Goal: Obtain resource: Obtain resource

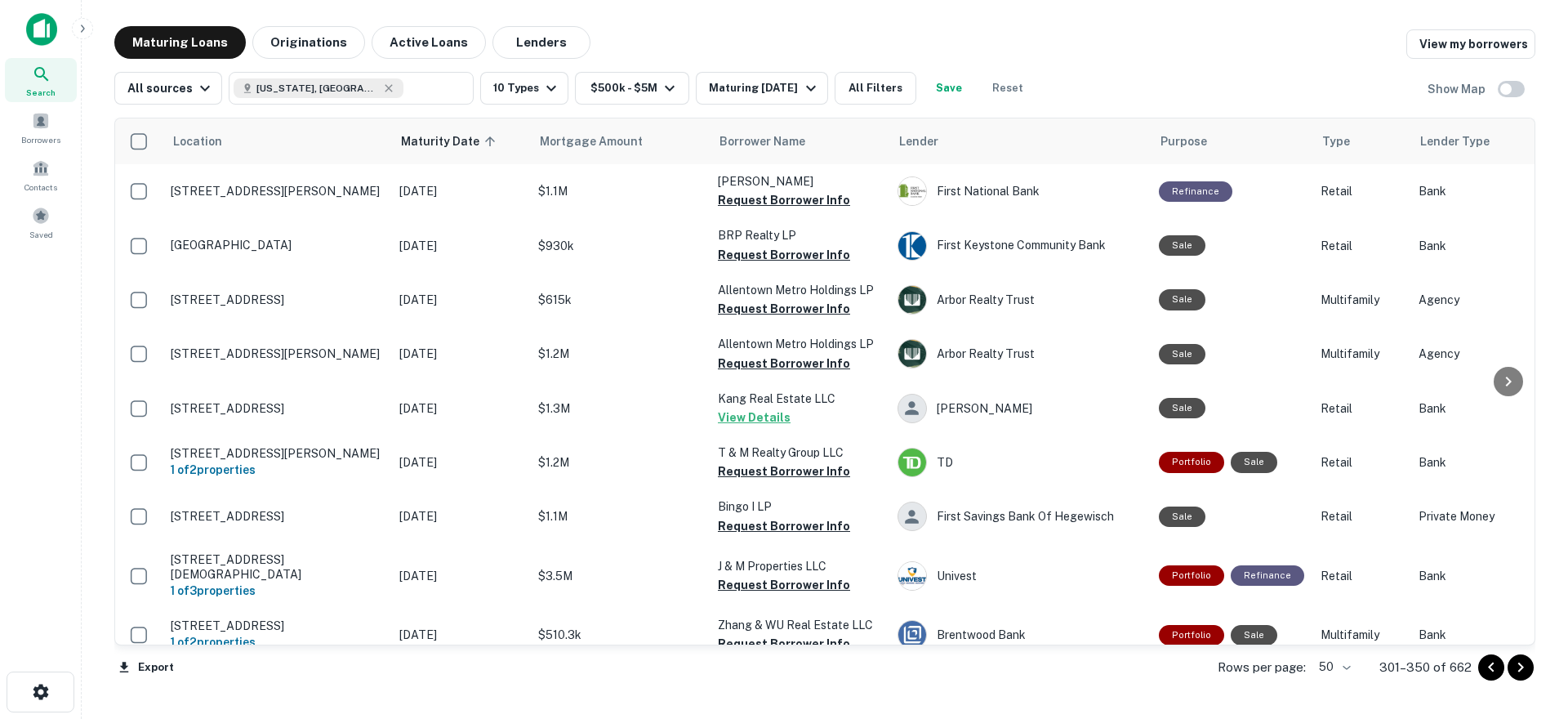
scroll to position [448, 0]
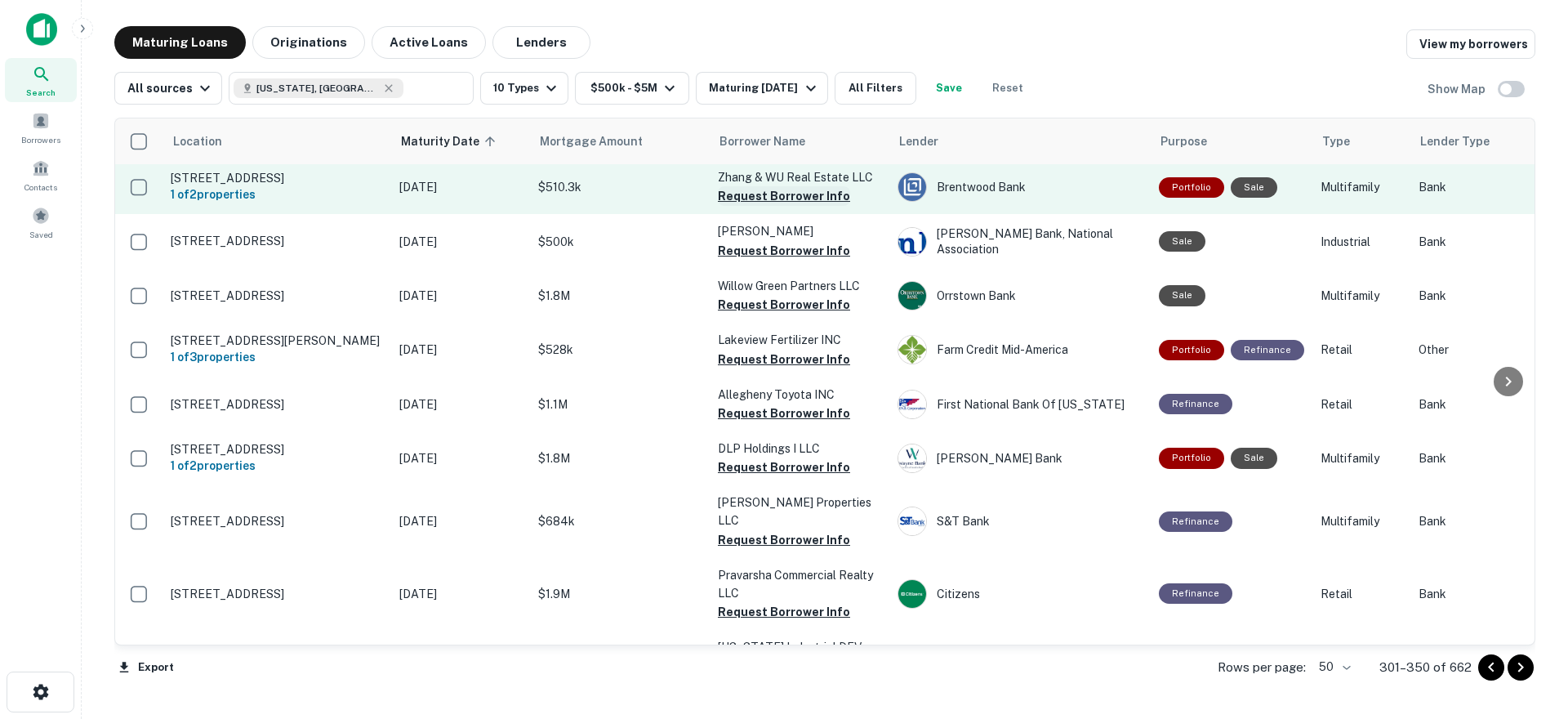
click at [800, 188] on button "Request Borrower Info" at bounding box center [784, 195] width 133 height 20
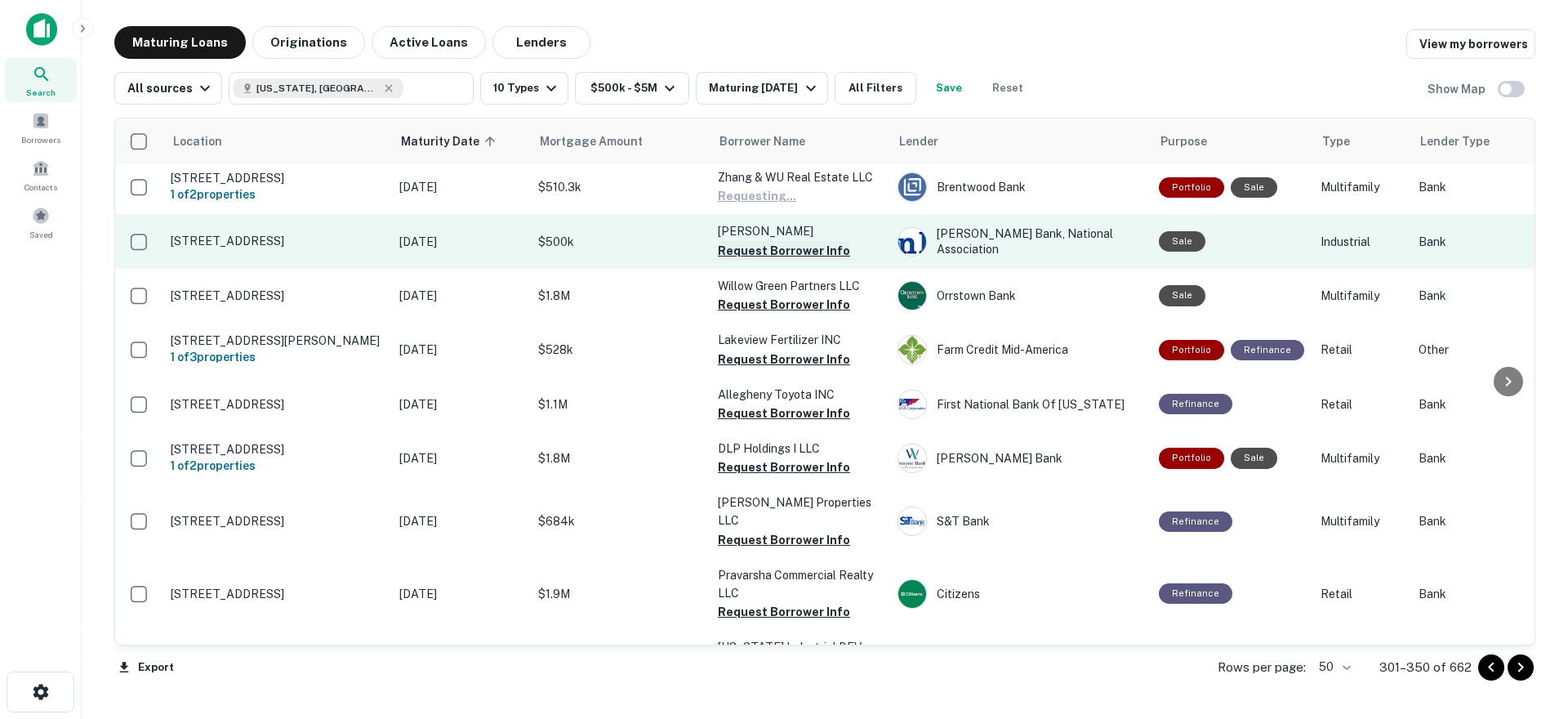
click at [790, 246] on button "Request Borrower Info" at bounding box center [784, 251] width 133 height 20
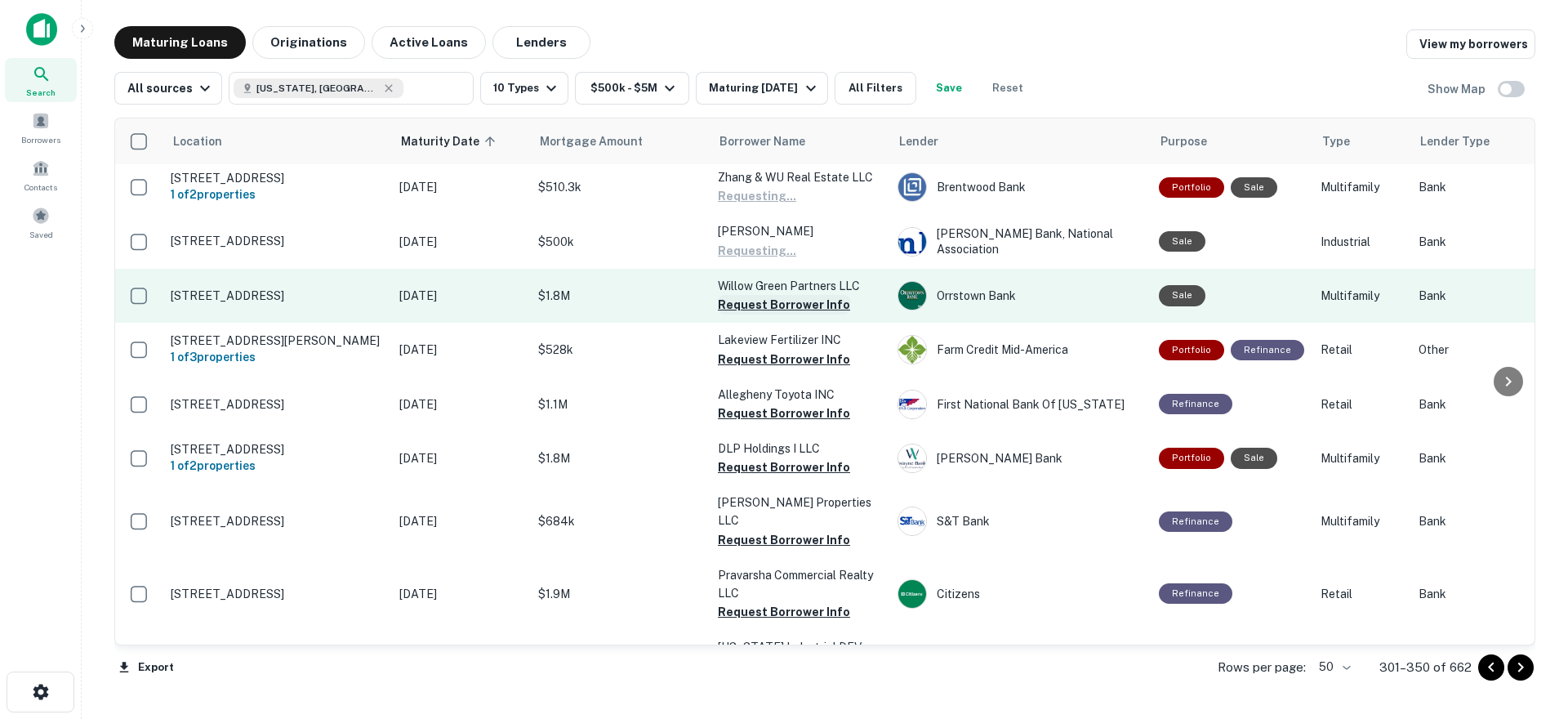
click at [772, 295] on button "Request Borrower Info" at bounding box center [784, 304] width 133 height 20
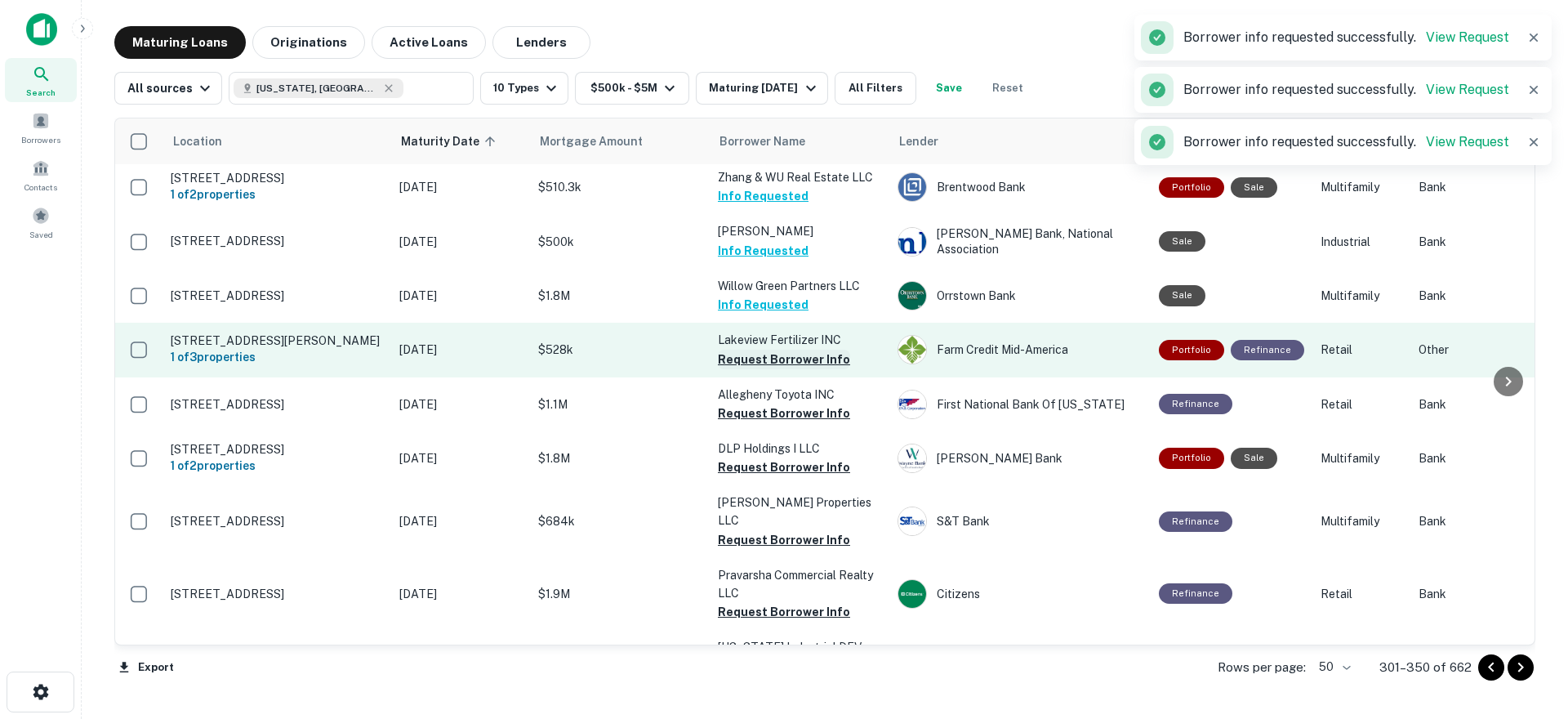
click at [772, 350] on button "Request Borrower Info" at bounding box center [784, 359] width 133 height 20
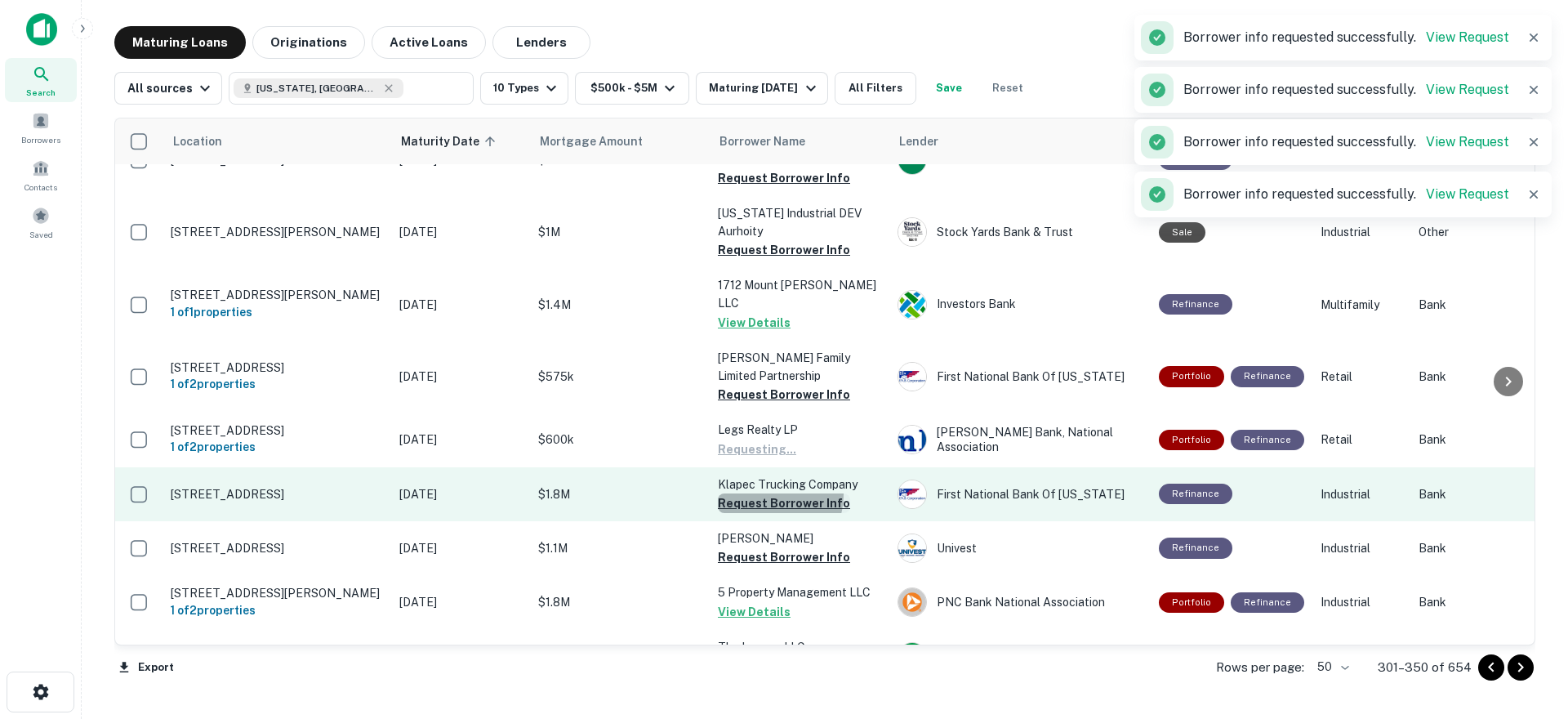
drag, startPoint x: 773, startPoint y: 418, endPoint x: 765, endPoint y: 468, distance: 50.6
click at [765, 493] on button "Request Borrower Info" at bounding box center [784, 503] width 133 height 20
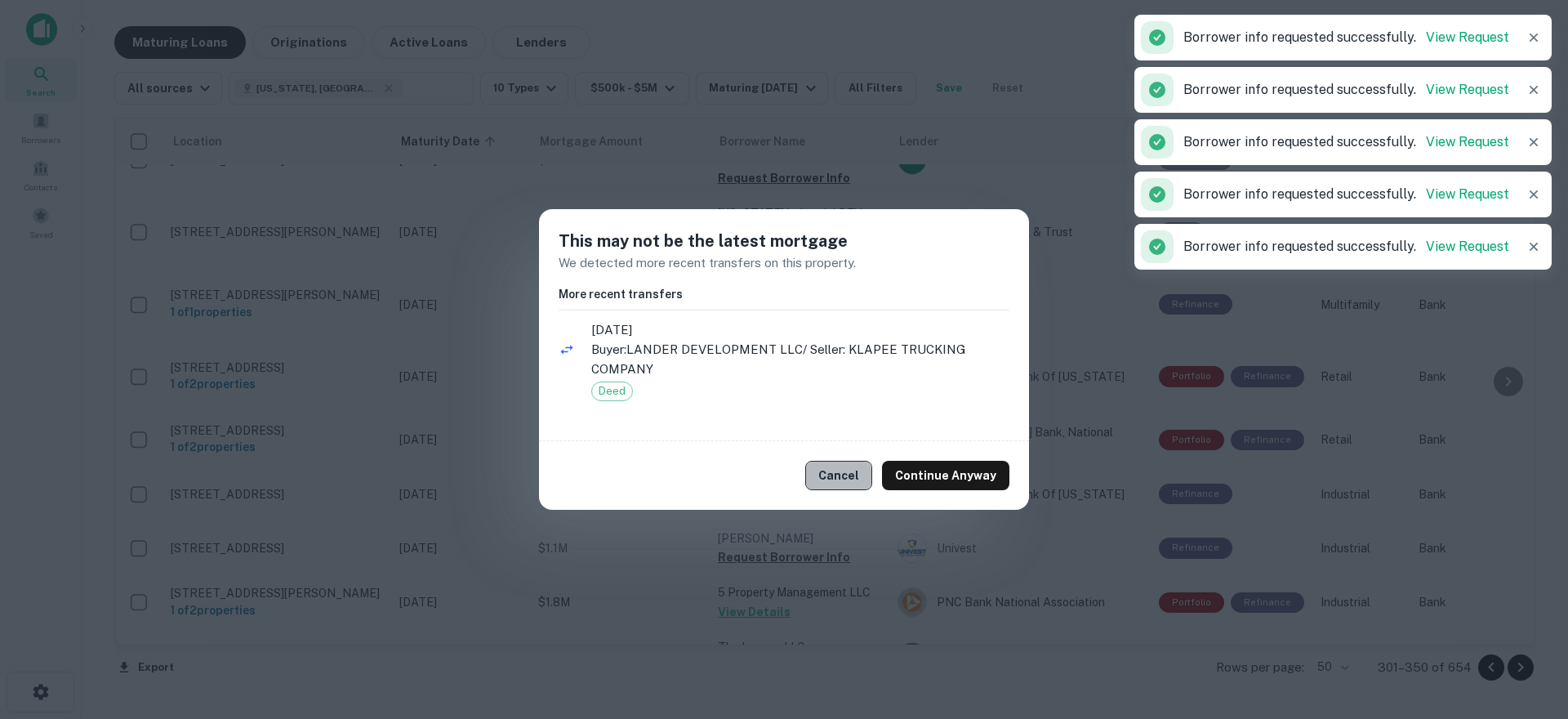
click at [846, 476] on button "Cancel" at bounding box center [839, 475] width 67 height 29
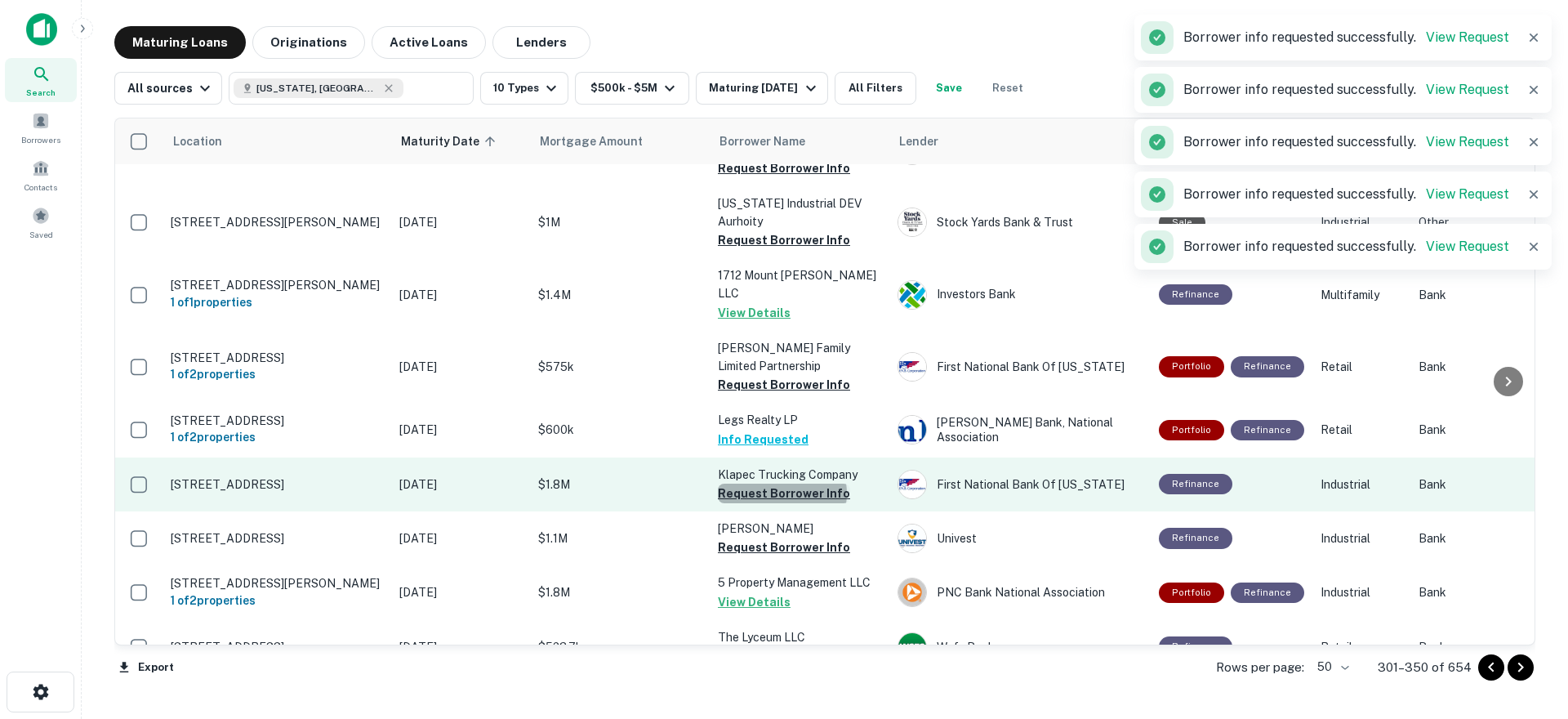
click at [782, 484] on button "Request Borrower Info" at bounding box center [784, 493] width 133 height 20
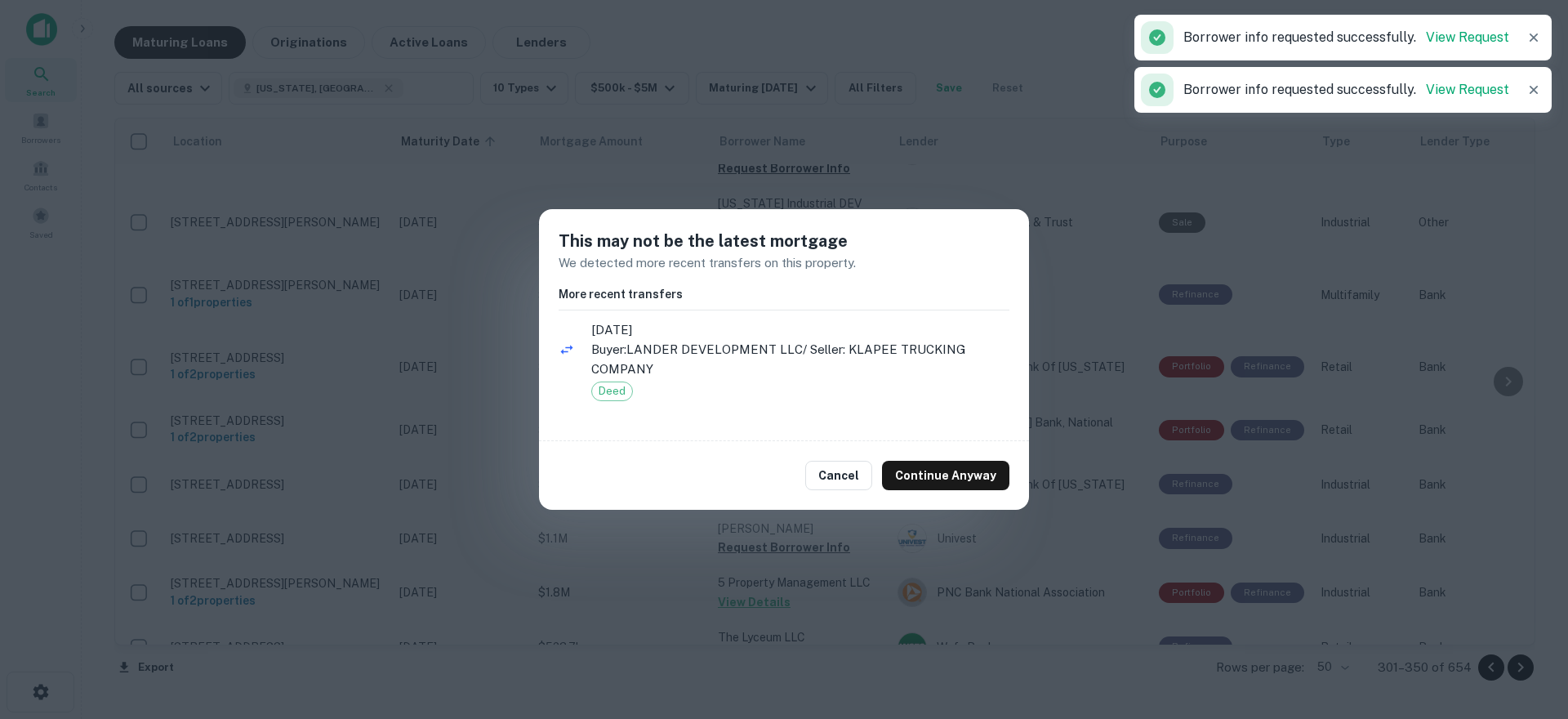
drag, startPoint x: 837, startPoint y: 474, endPoint x: 778, endPoint y: 513, distance: 70.7
click at [835, 475] on button "Cancel" at bounding box center [839, 475] width 67 height 29
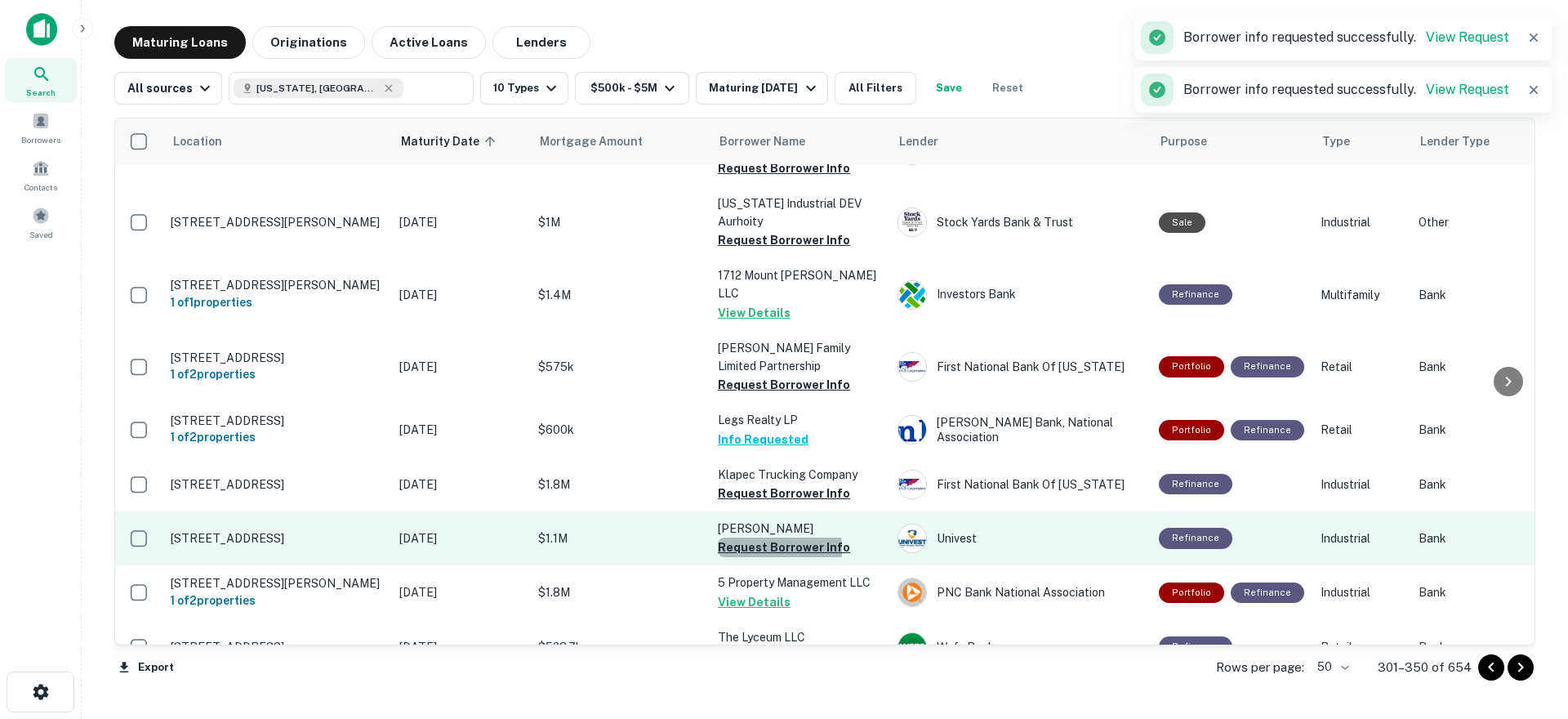
click at [765, 537] on button "Request Borrower Info" at bounding box center [784, 547] width 133 height 20
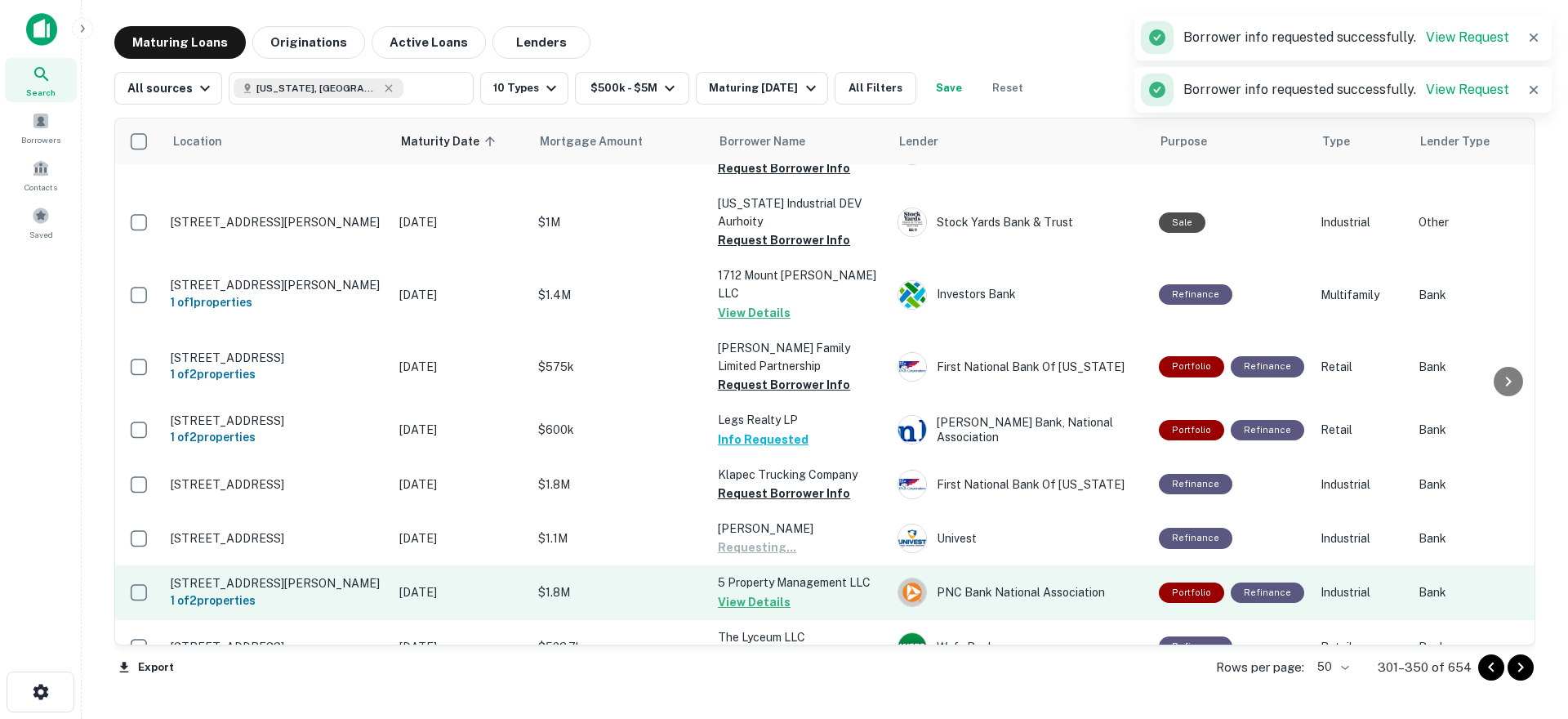
scroll to position [611, 0]
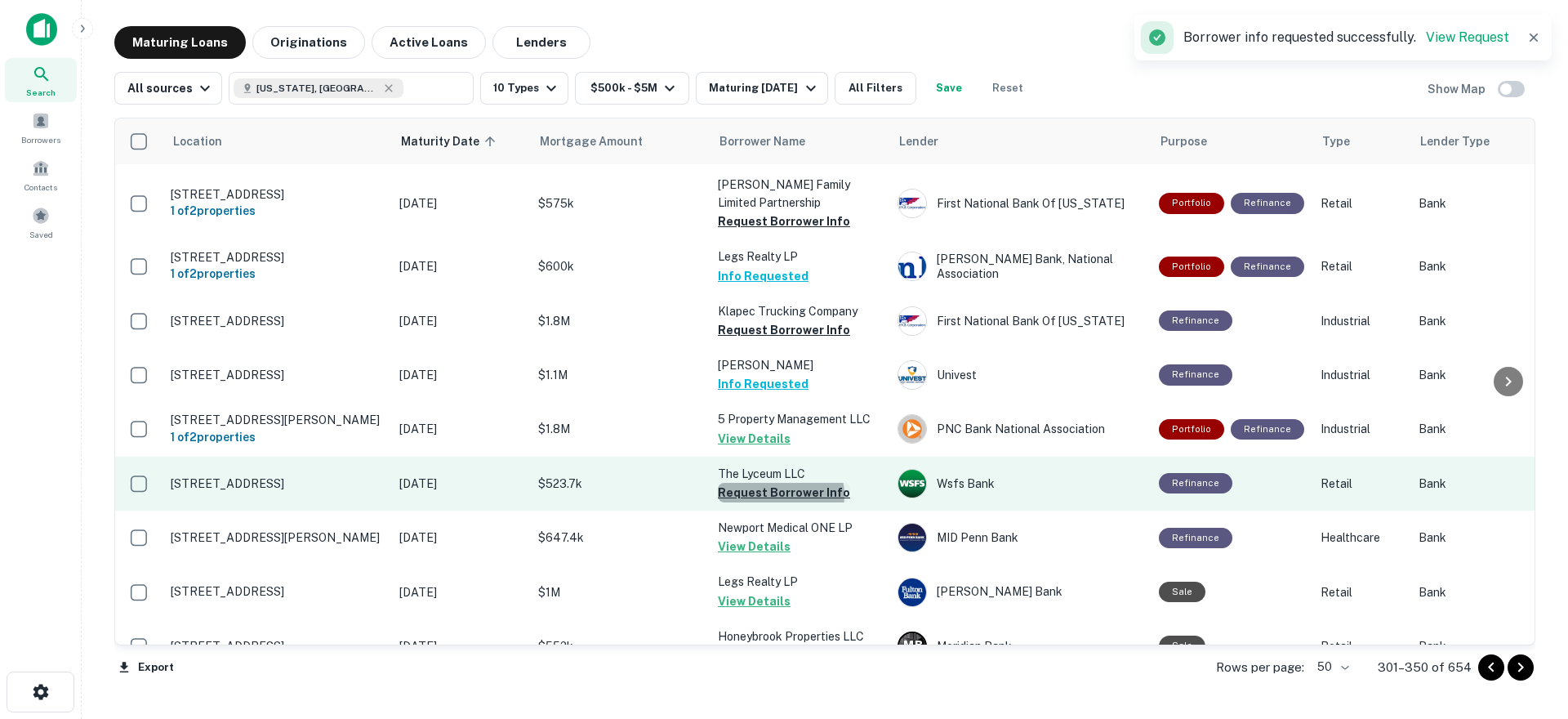
click at [780, 488] on button "Request Borrower Info" at bounding box center [784, 493] width 133 height 20
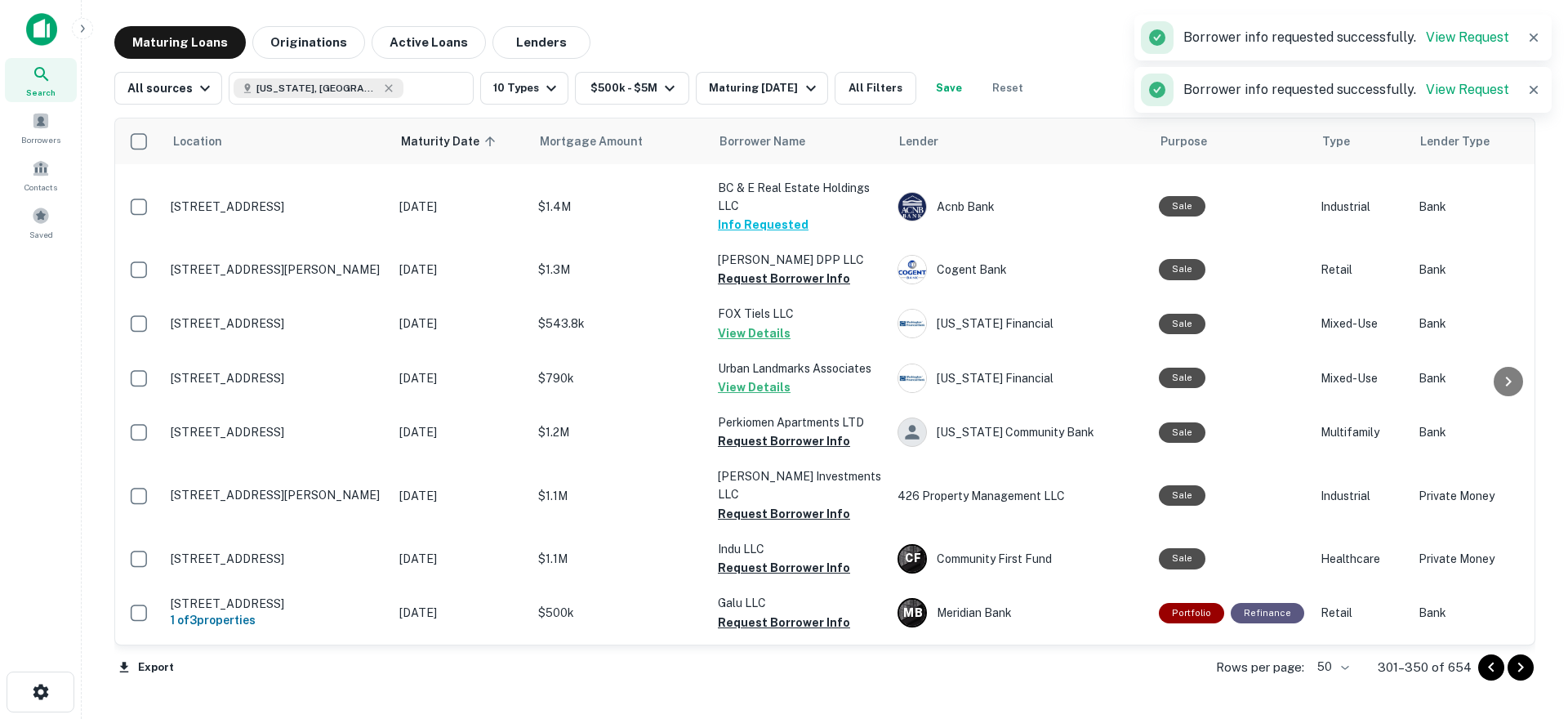
scroll to position [2445, 0]
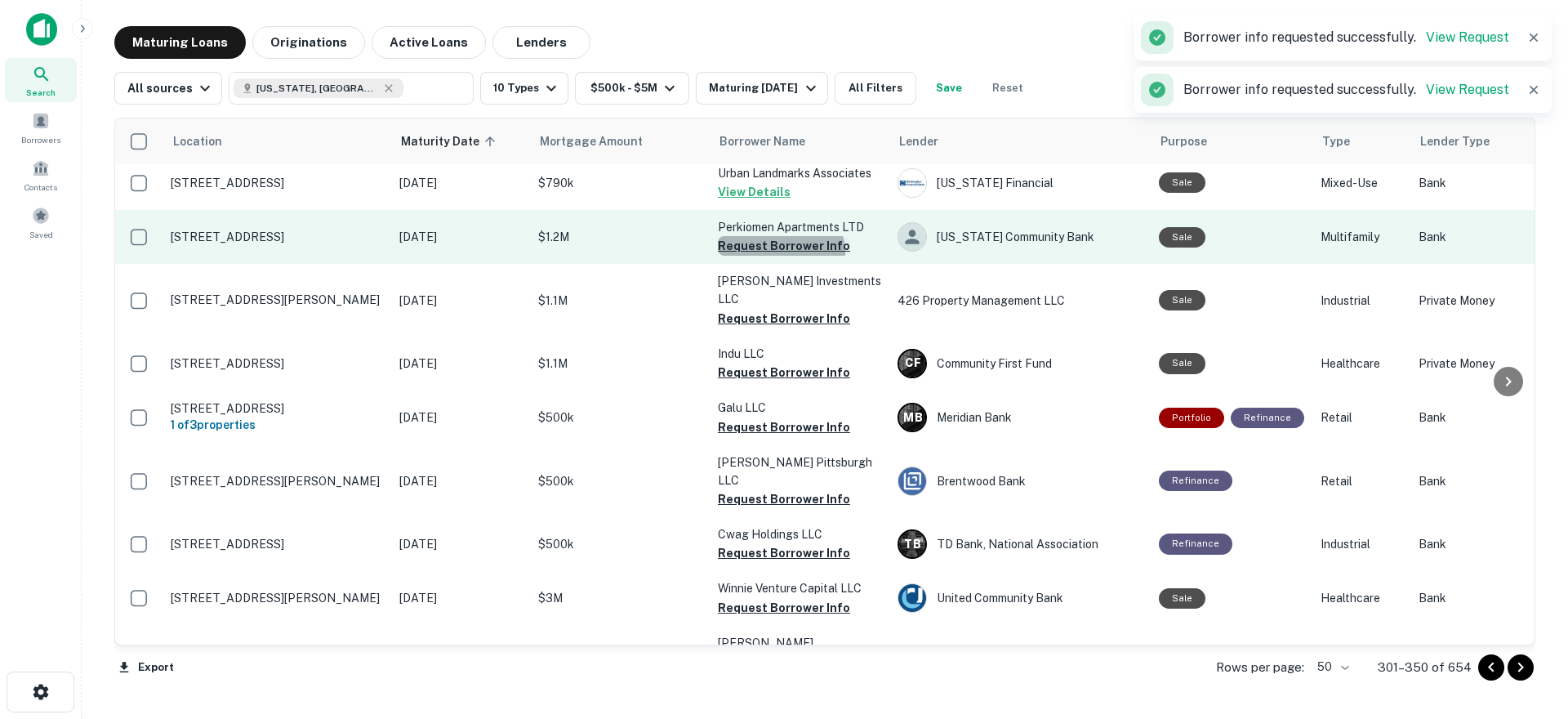
click at [780, 236] on button "Request Borrower Info" at bounding box center [784, 245] width 133 height 20
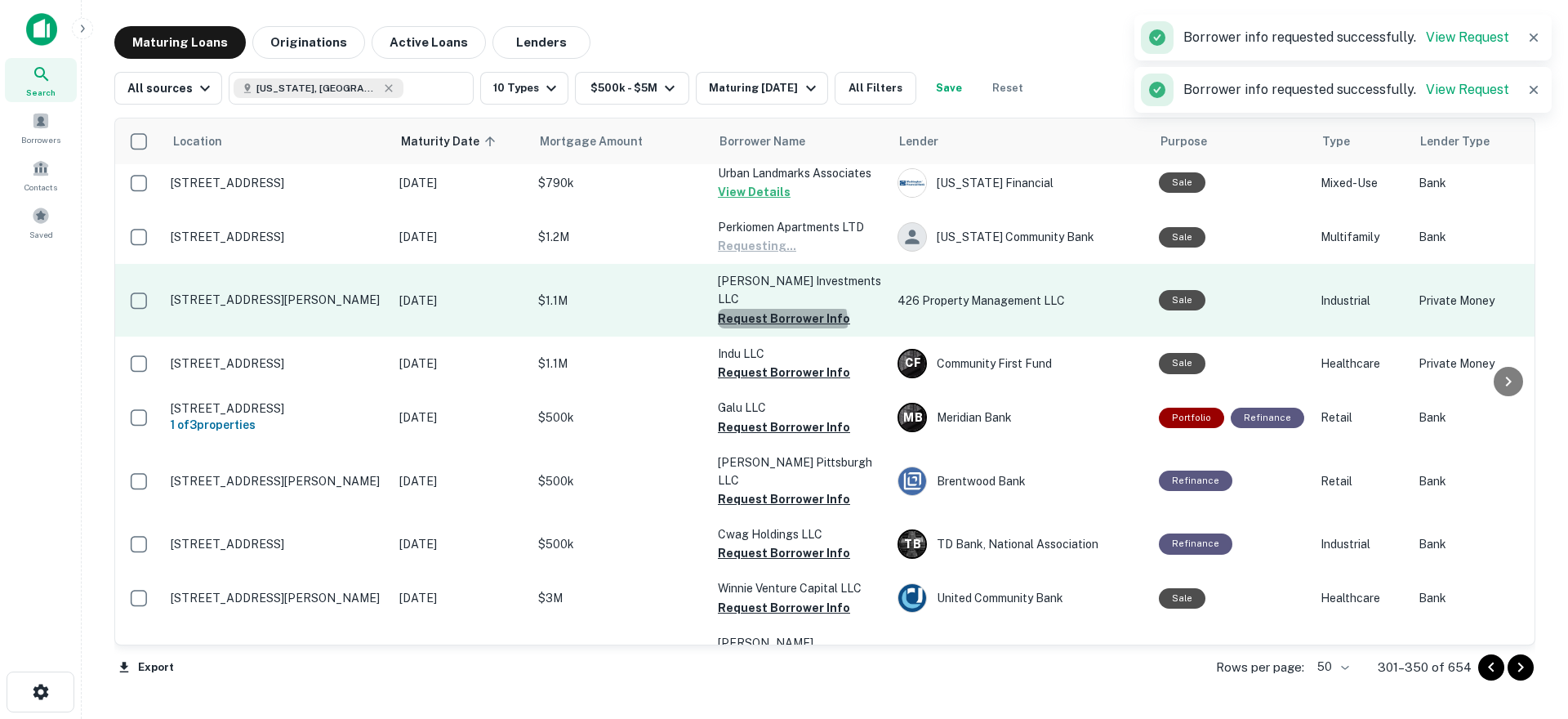
click at [782, 309] on button "Request Borrower Info" at bounding box center [784, 319] width 133 height 20
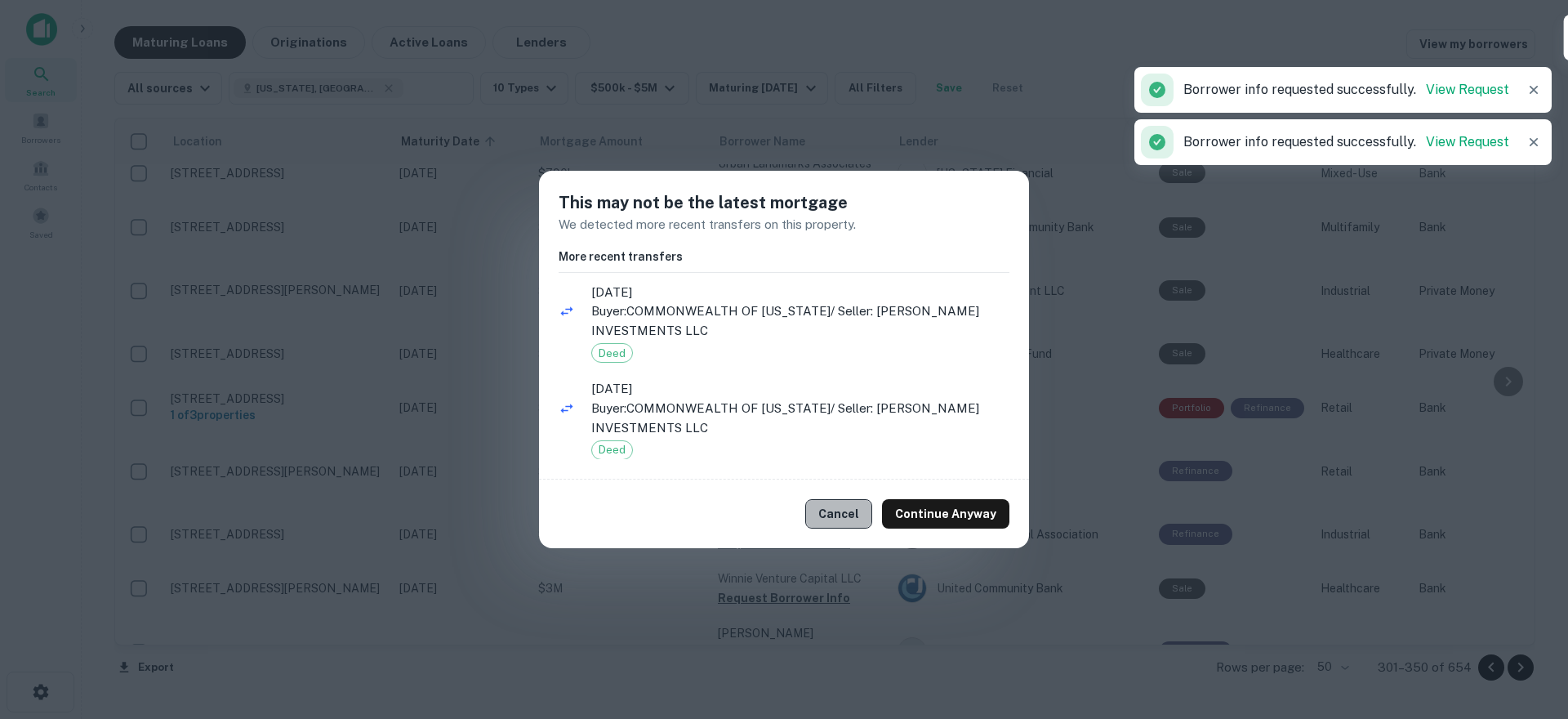
click at [830, 506] on button "Cancel" at bounding box center [839, 514] width 67 height 29
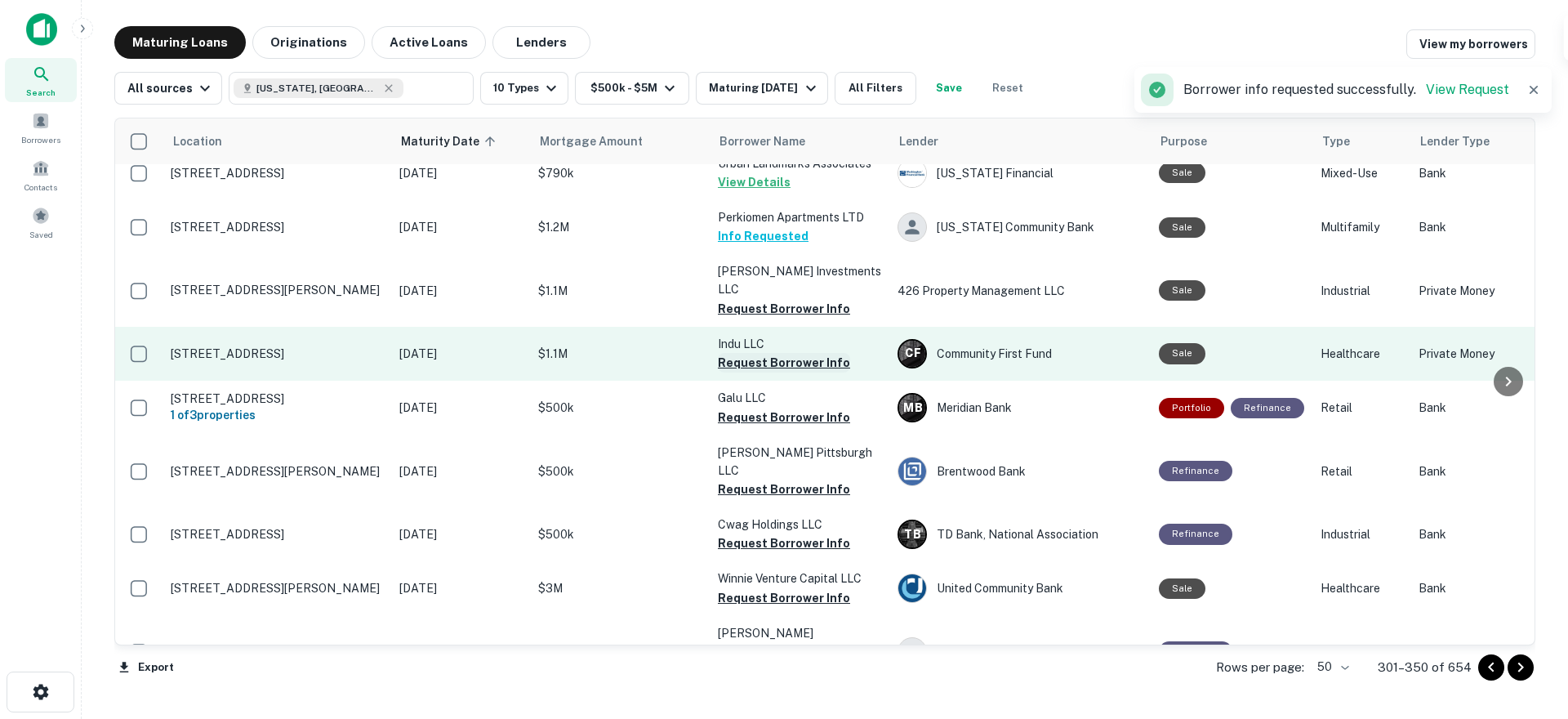
click at [781, 353] on button "Request Borrower Info" at bounding box center [784, 363] width 133 height 20
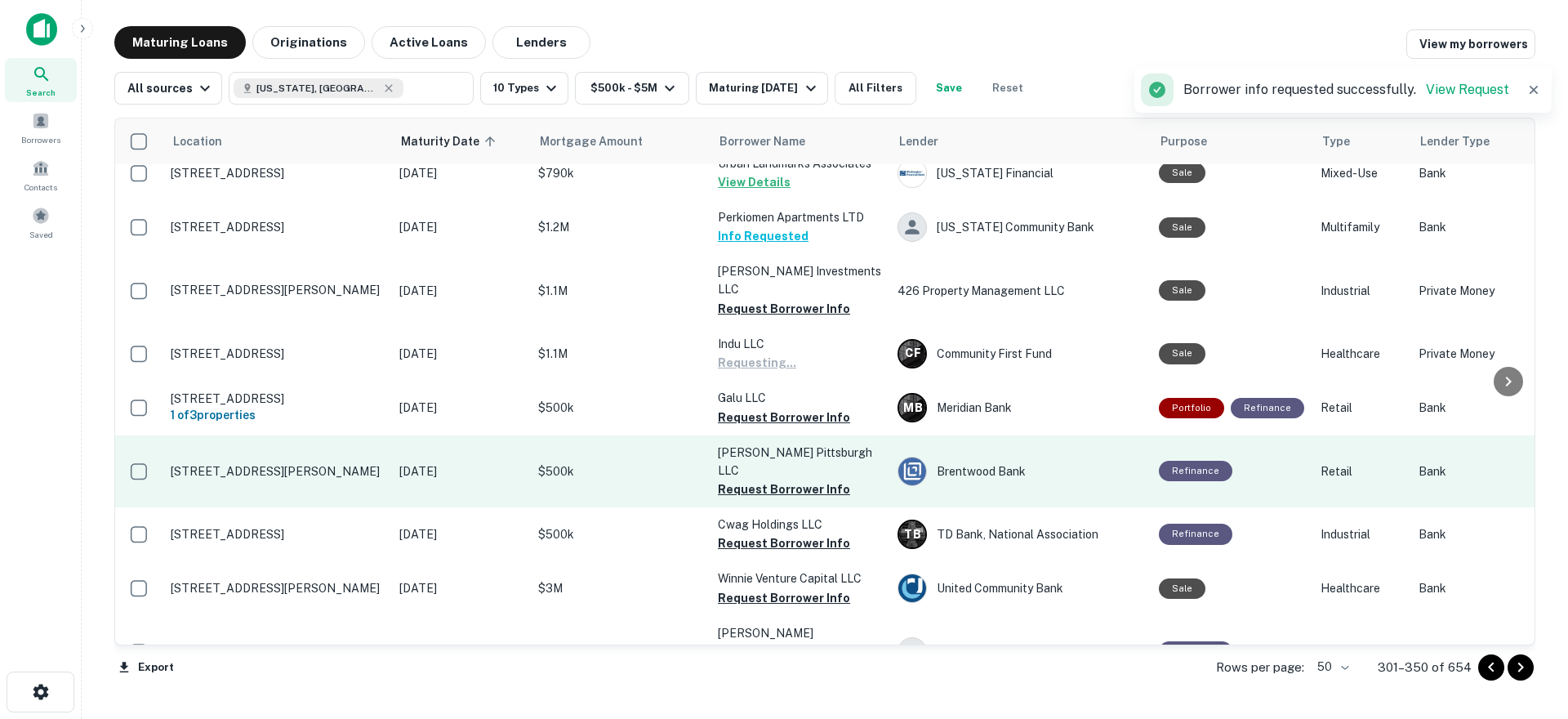
click at [783, 407] on button "Request Borrower Info" at bounding box center [784, 417] width 133 height 20
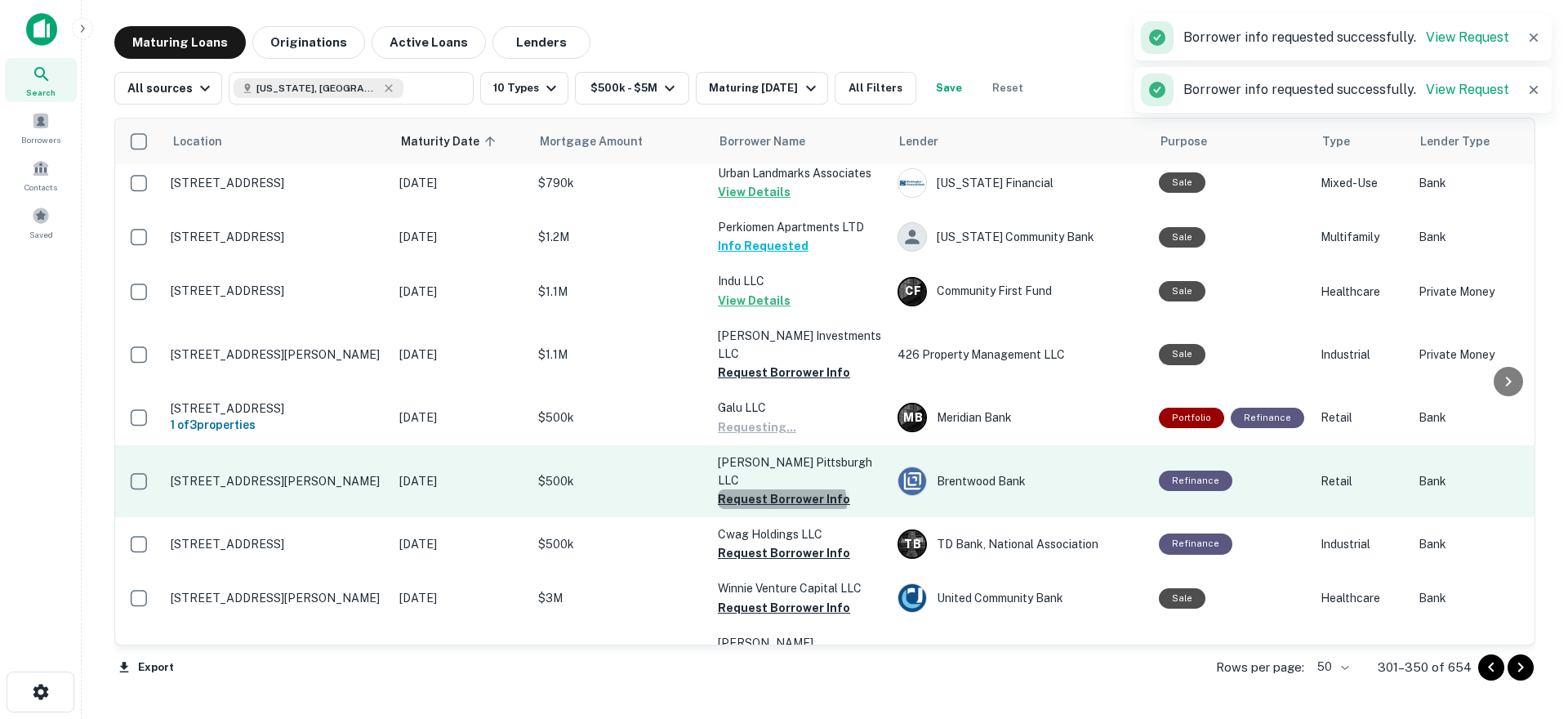
click at [781, 489] on button "Request Borrower Info" at bounding box center [784, 499] width 133 height 20
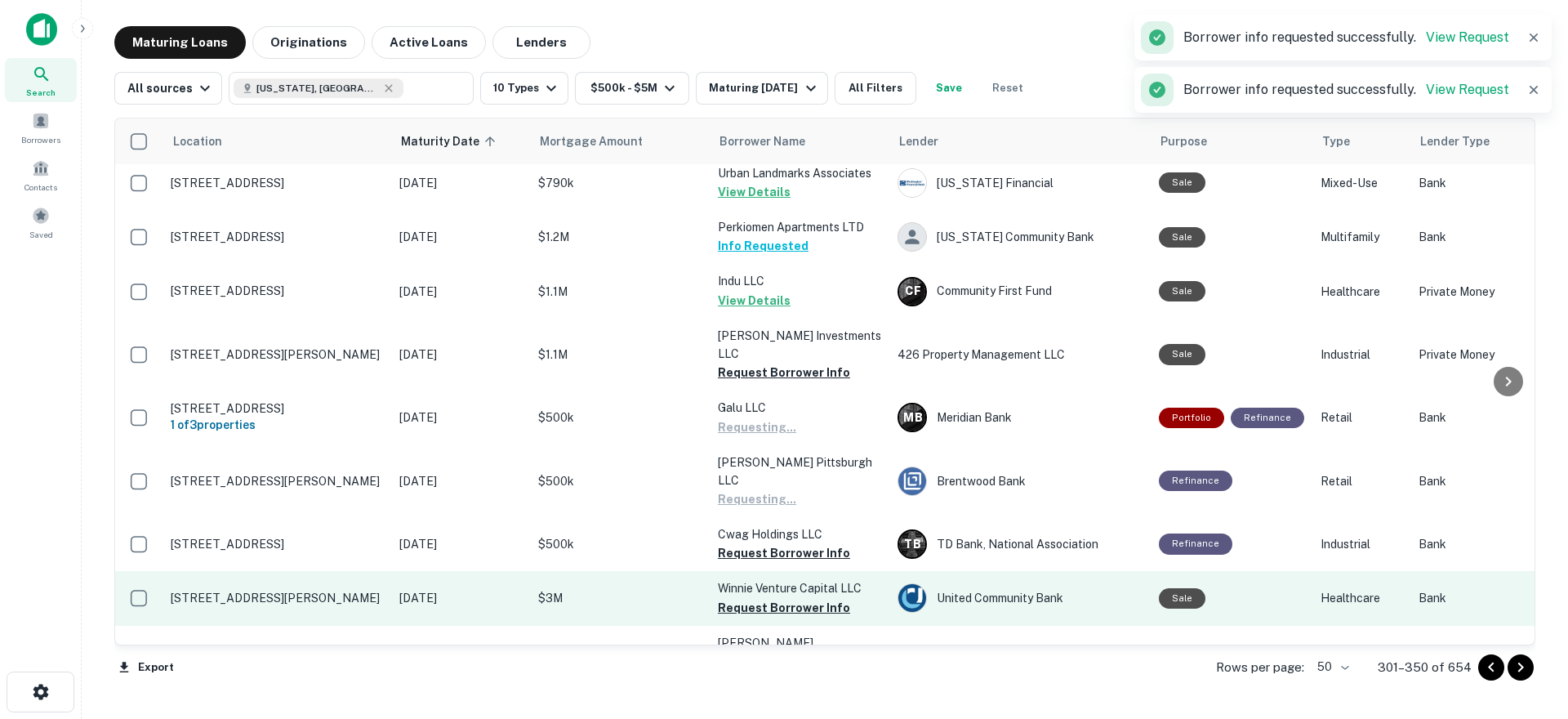
click at [785, 543] on button "Request Borrower Info" at bounding box center [784, 553] width 133 height 20
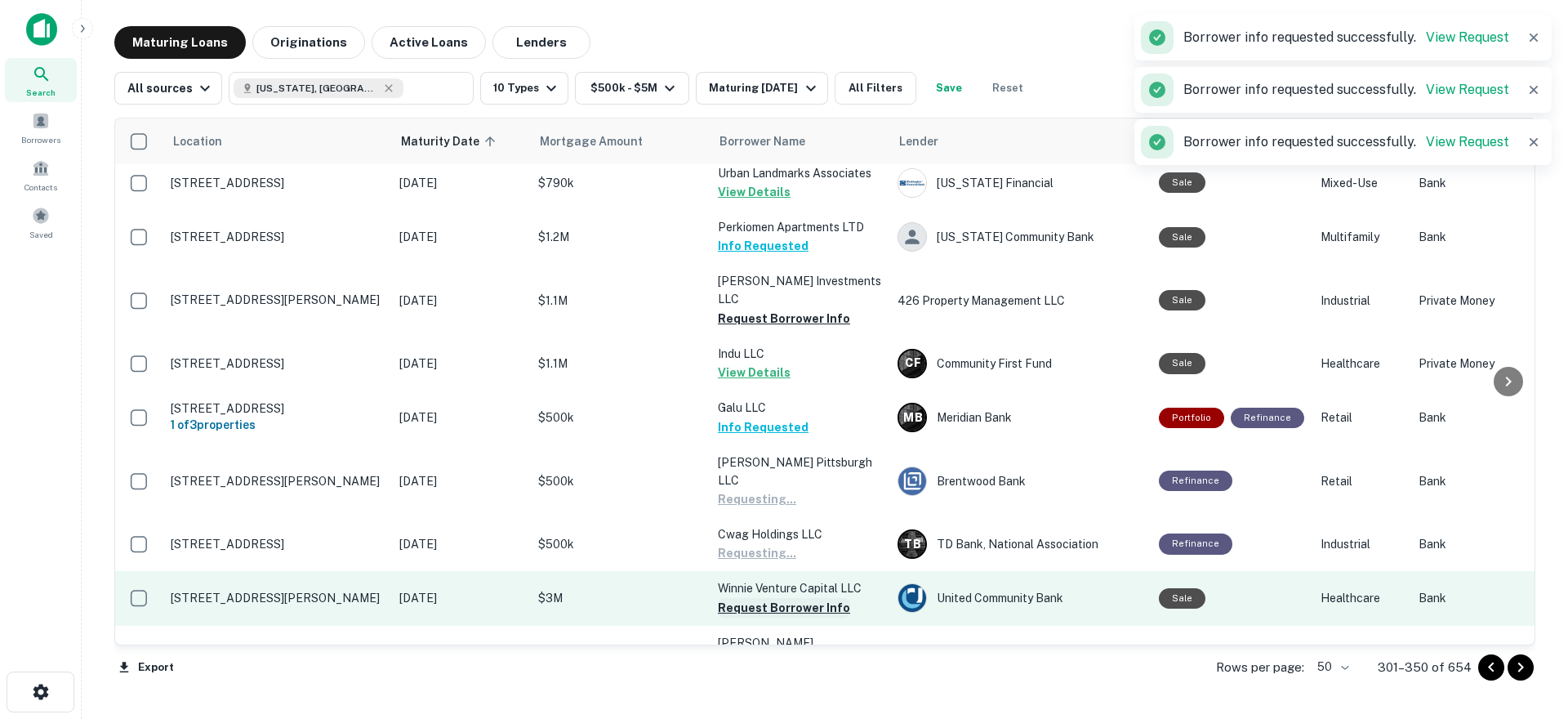
click at [778, 598] on button "Request Borrower Info" at bounding box center [784, 607] width 133 height 20
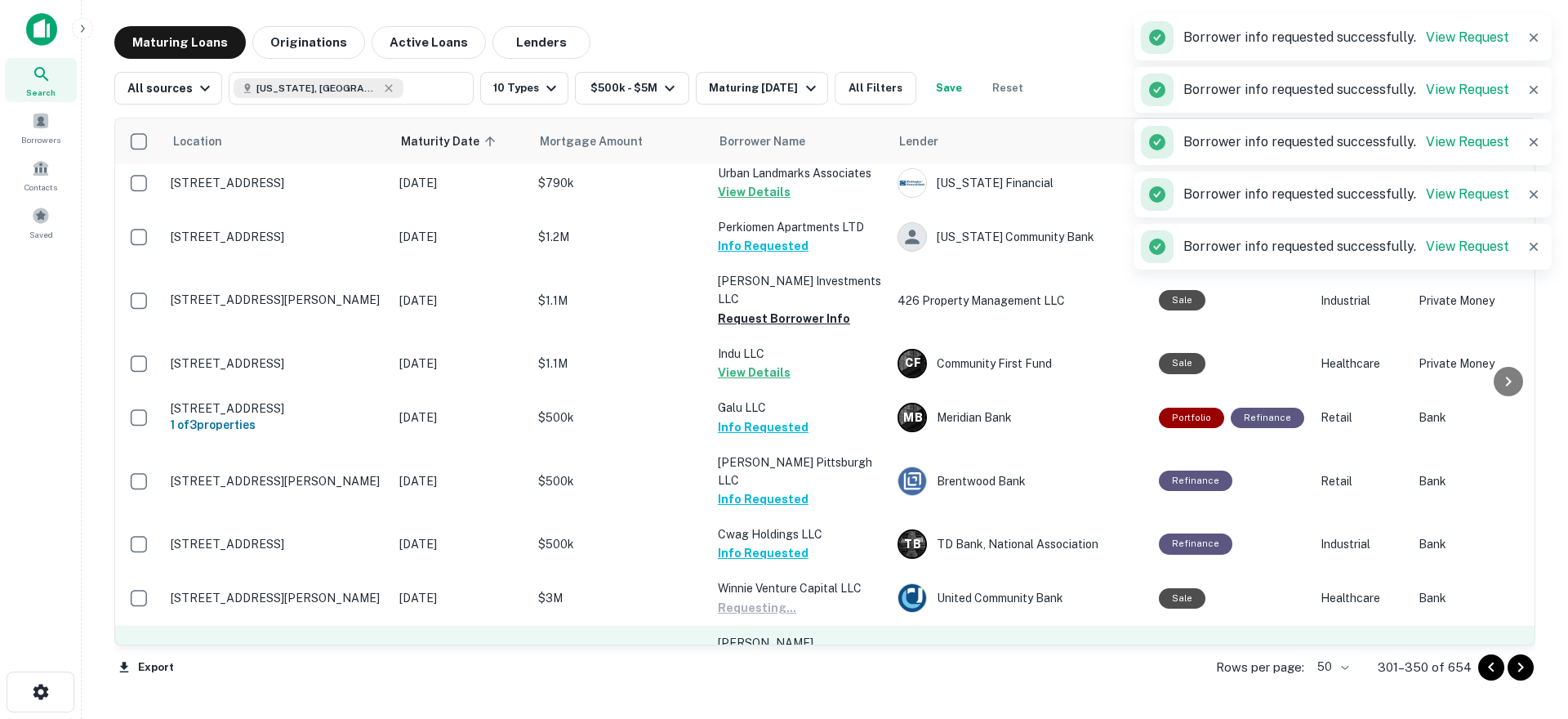
click at [779, 670] on button "Request Borrower Info" at bounding box center [784, 679] width 133 height 20
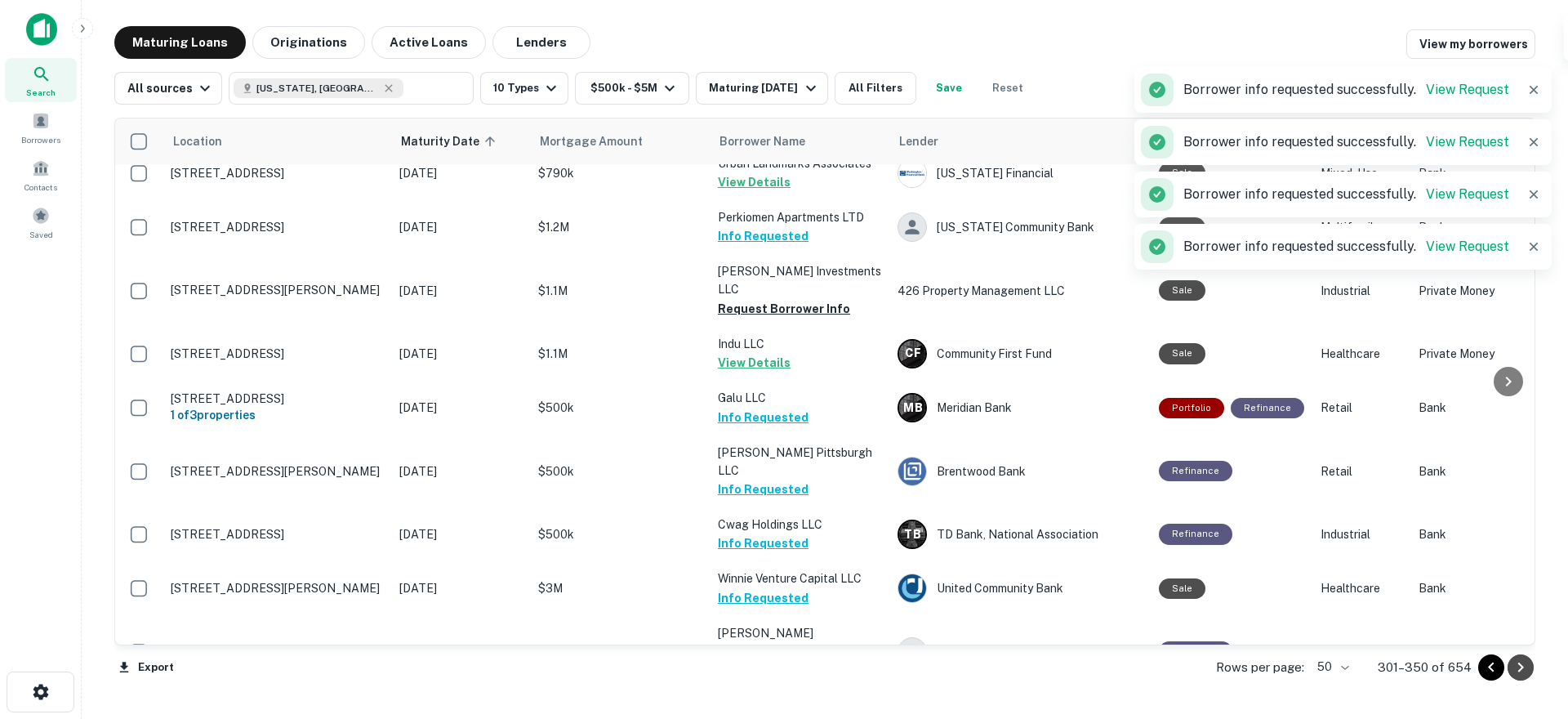
click at [1522, 668] on icon "Go to next page" at bounding box center [1522, 666] width 6 height 9
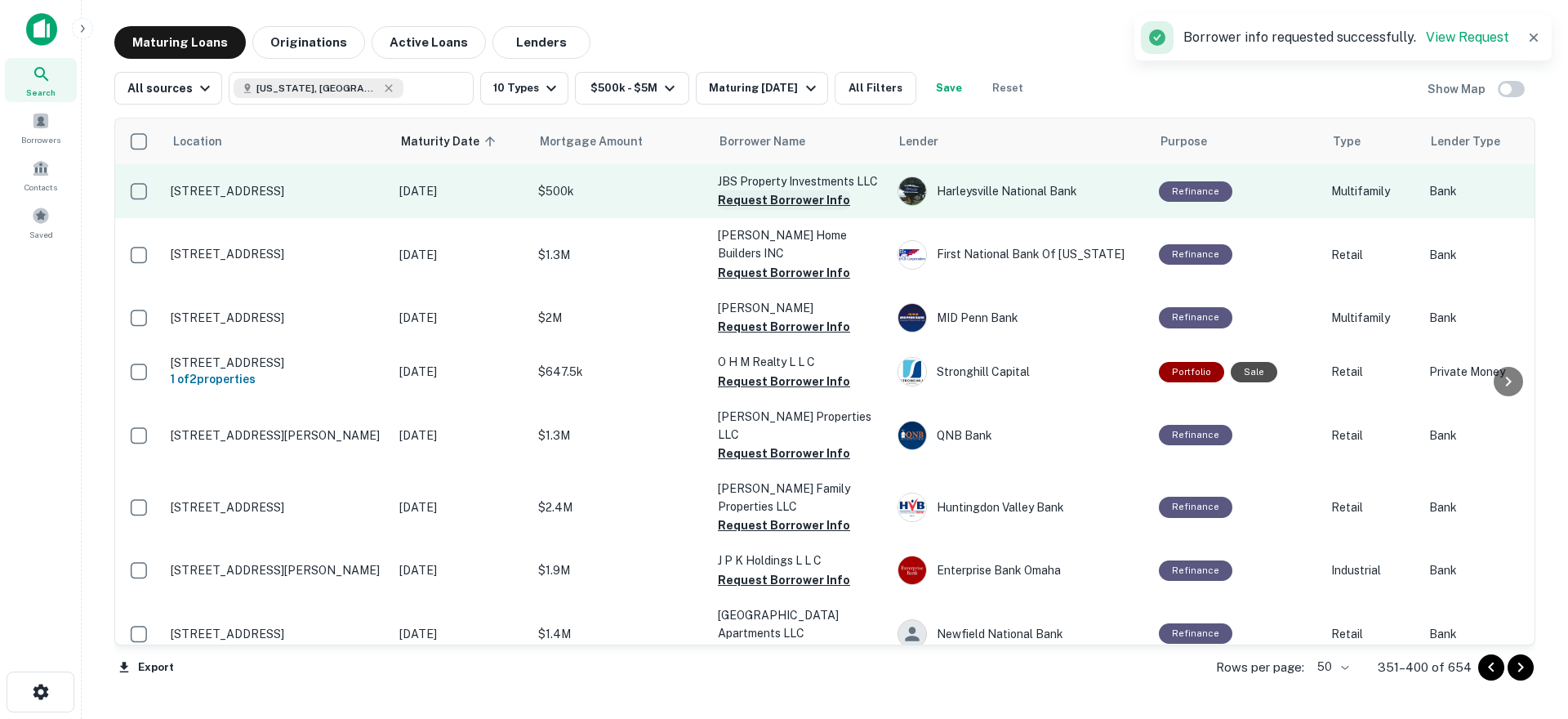
click at [790, 195] on button "Request Borrower Info" at bounding box center [784, 200] width 133 height 20
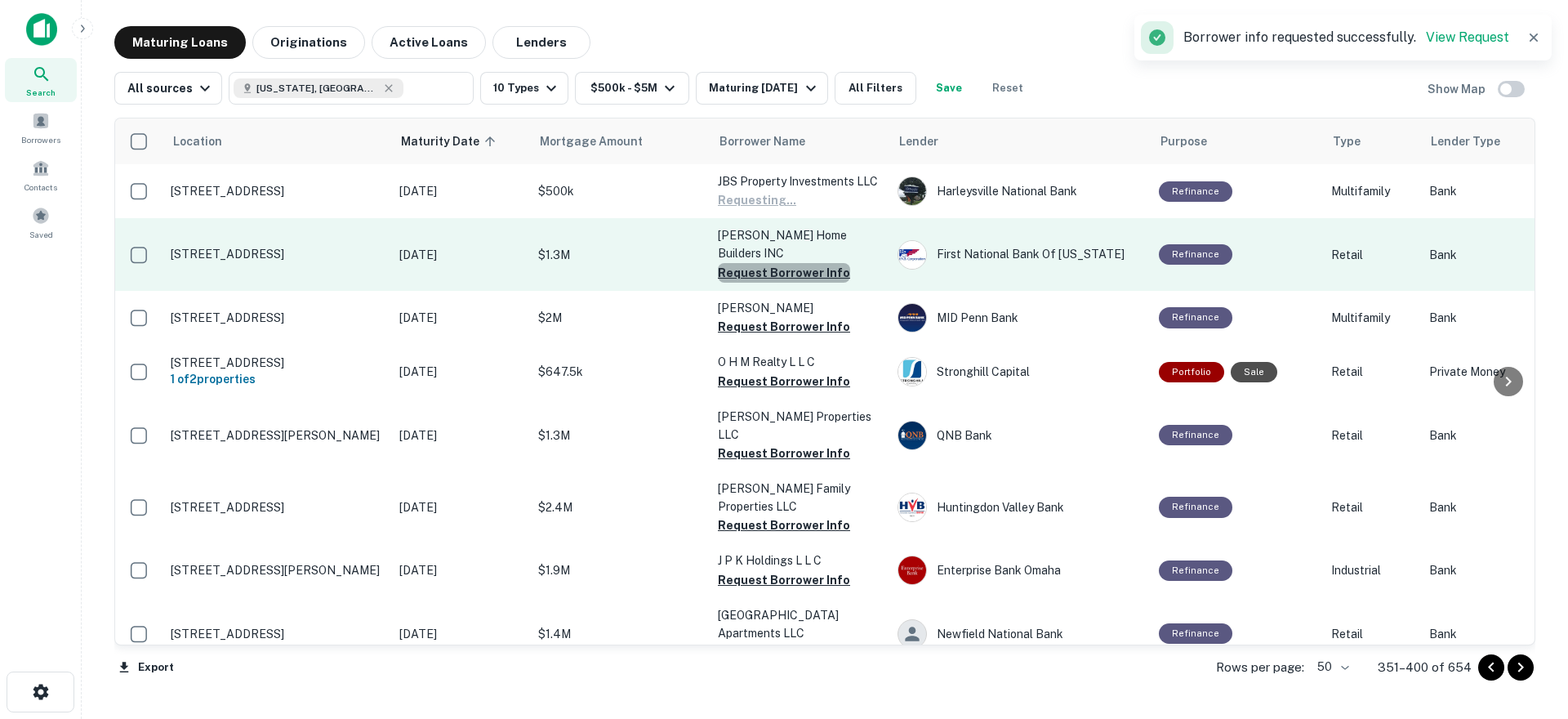
click at [796, 263] on button "Request Borrower Info" at bounding box center [784, 272] width 133 height 20
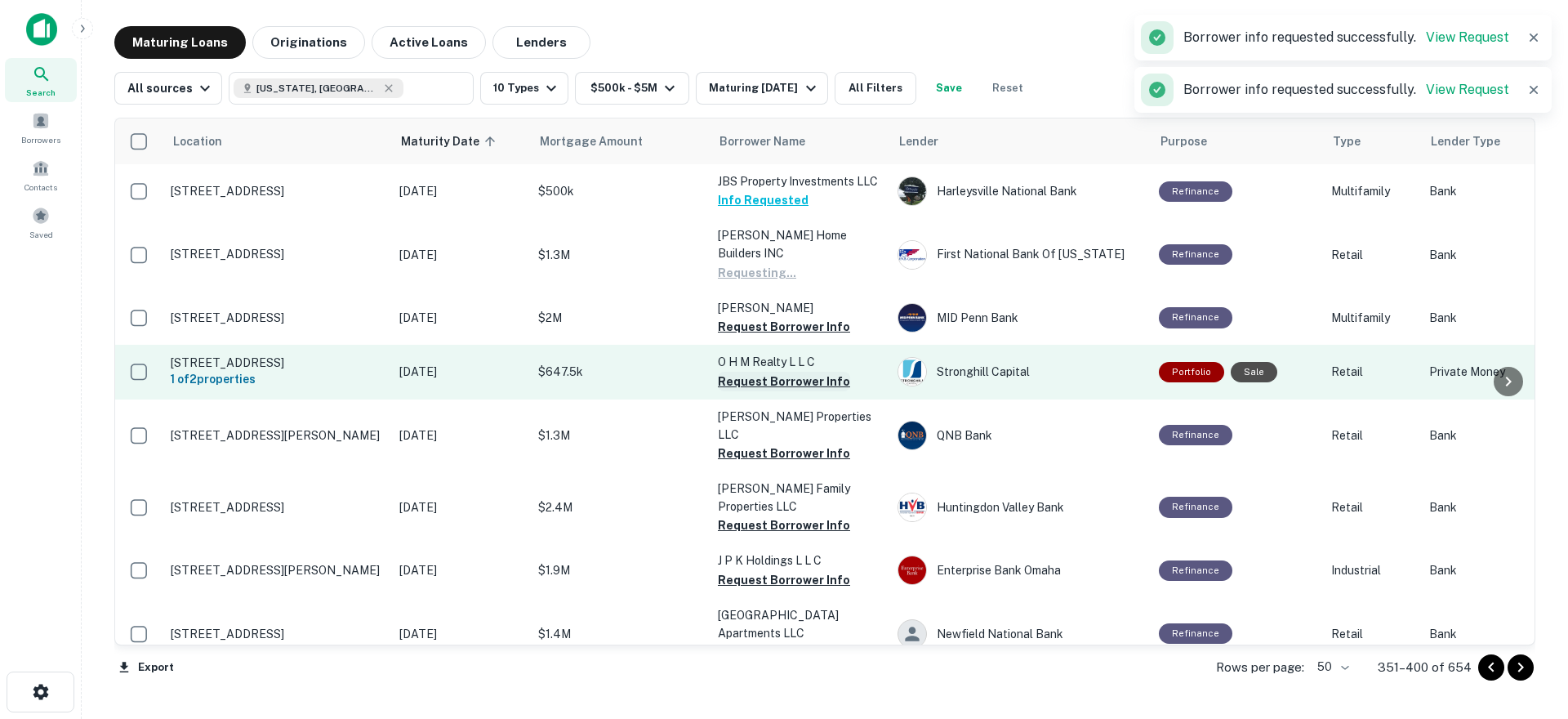
click at [796, 317] on button "Request Borrower Info" at bounding box center [784, 326] width 133 height 20
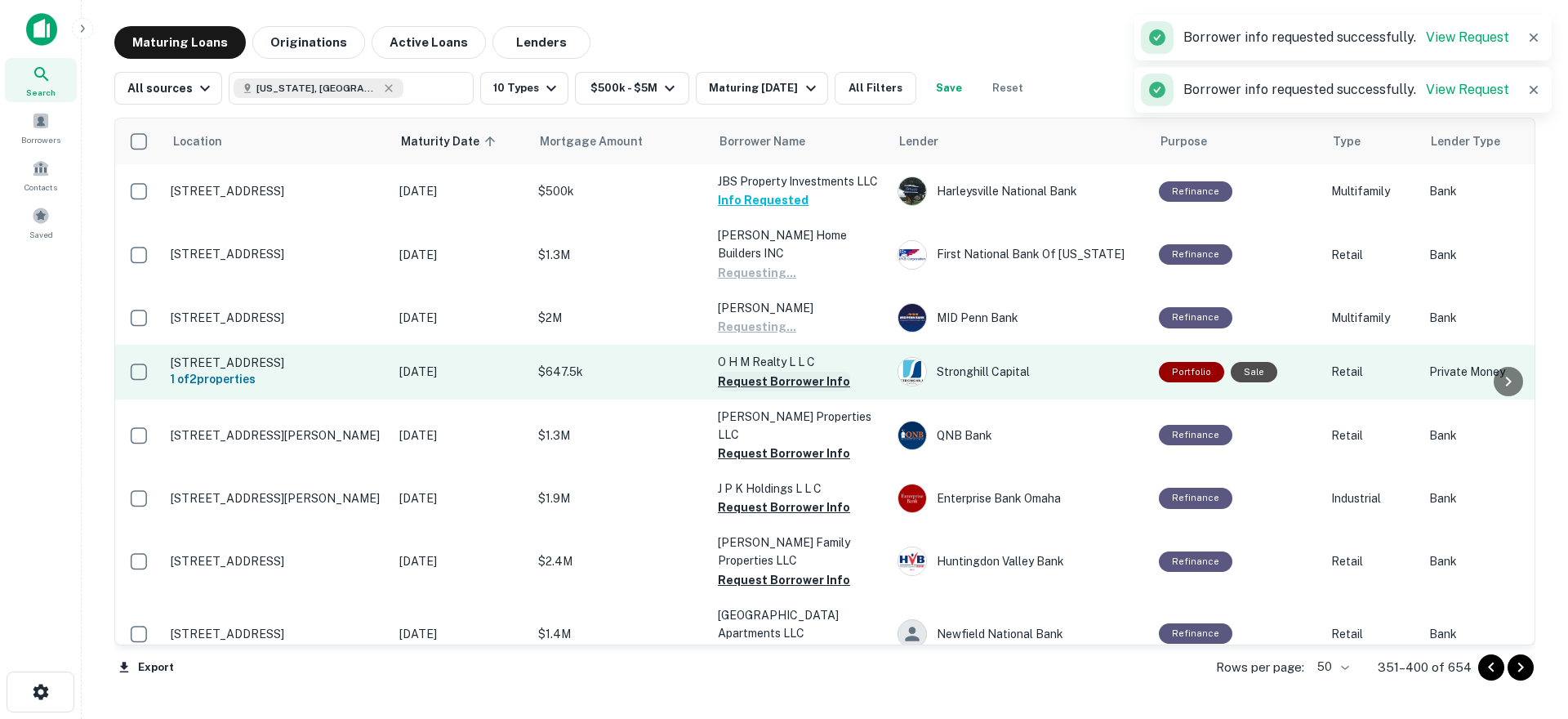
click at [784, 372] on button "Request Borrower Info" at bounding box center [784, 381] width 133 height 20
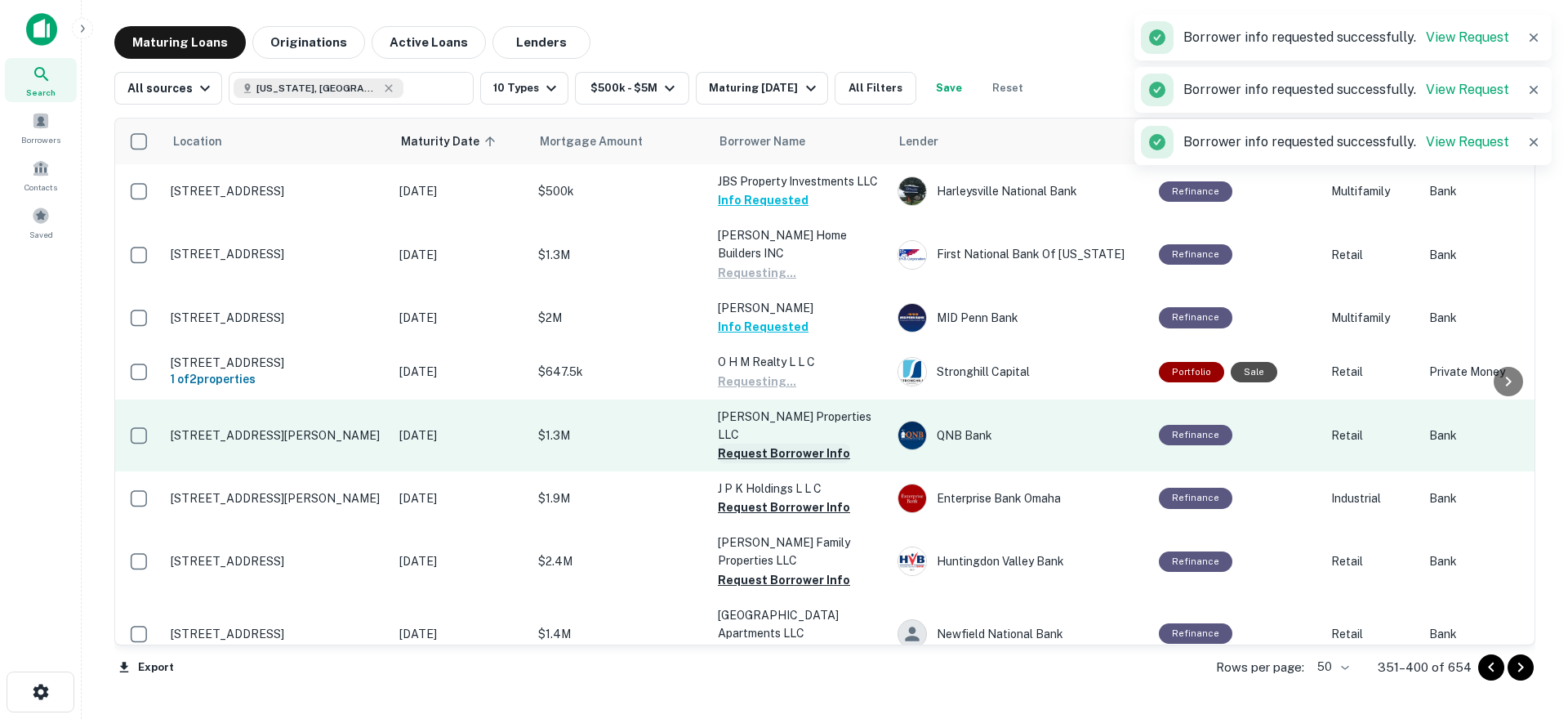
click at [786, 443] on button "Request Borrower Info" at bounding box center [784, 453] width 133 height 20
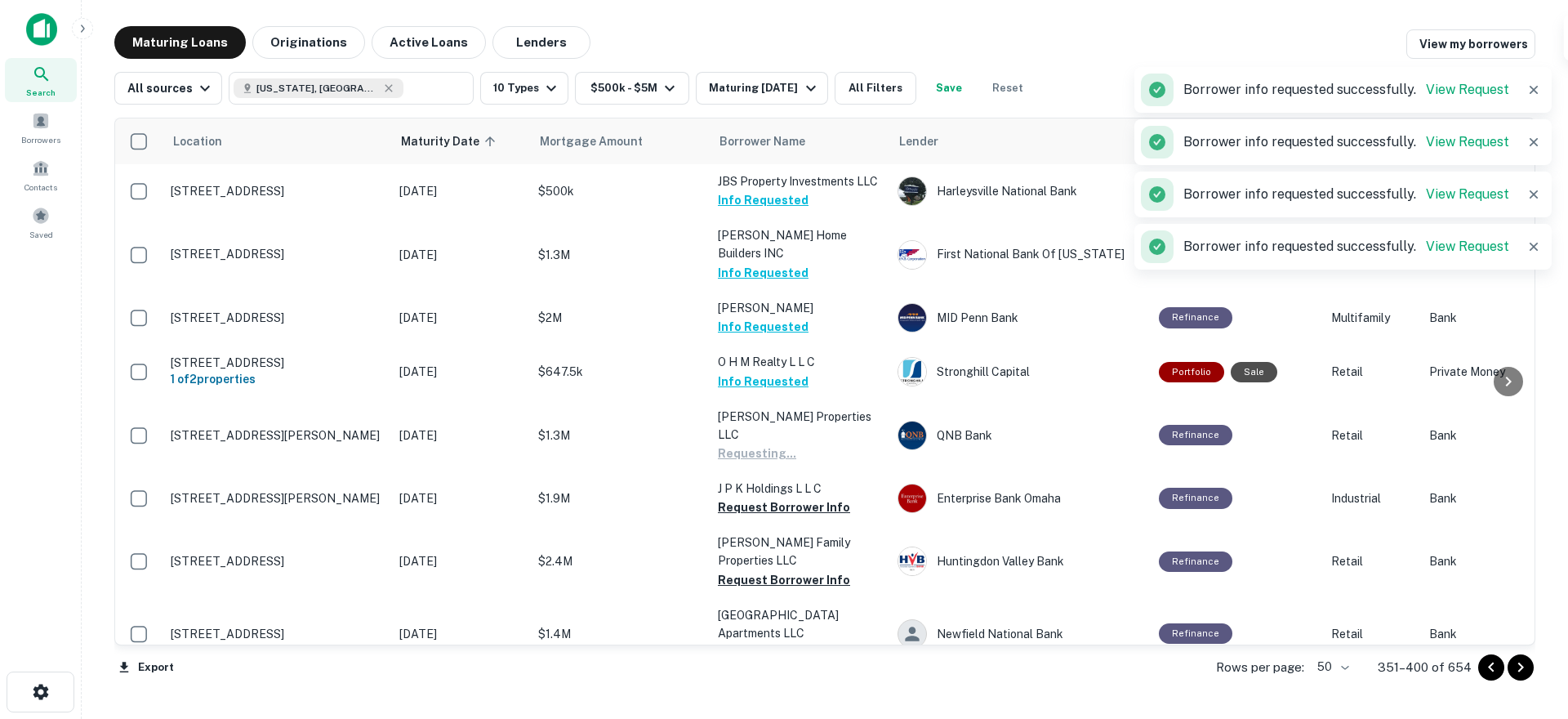
click at [770, 487] on td "J P K Holdings L L C Request Borrower Info" at bounding box center [799, 498] width 180 height 54
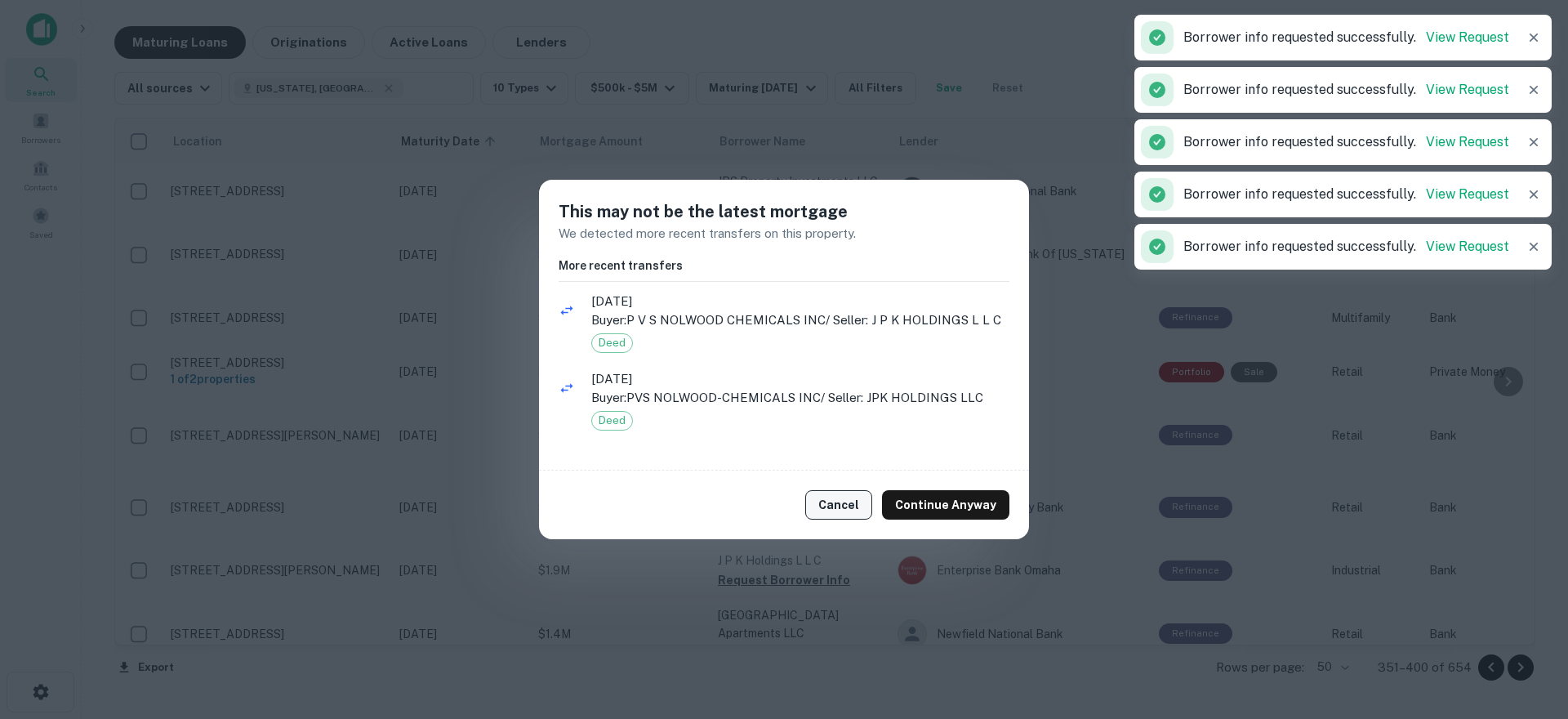
click at [842, 501] on button "Cancel" at bounding box center [839, 505] width 67 height 29
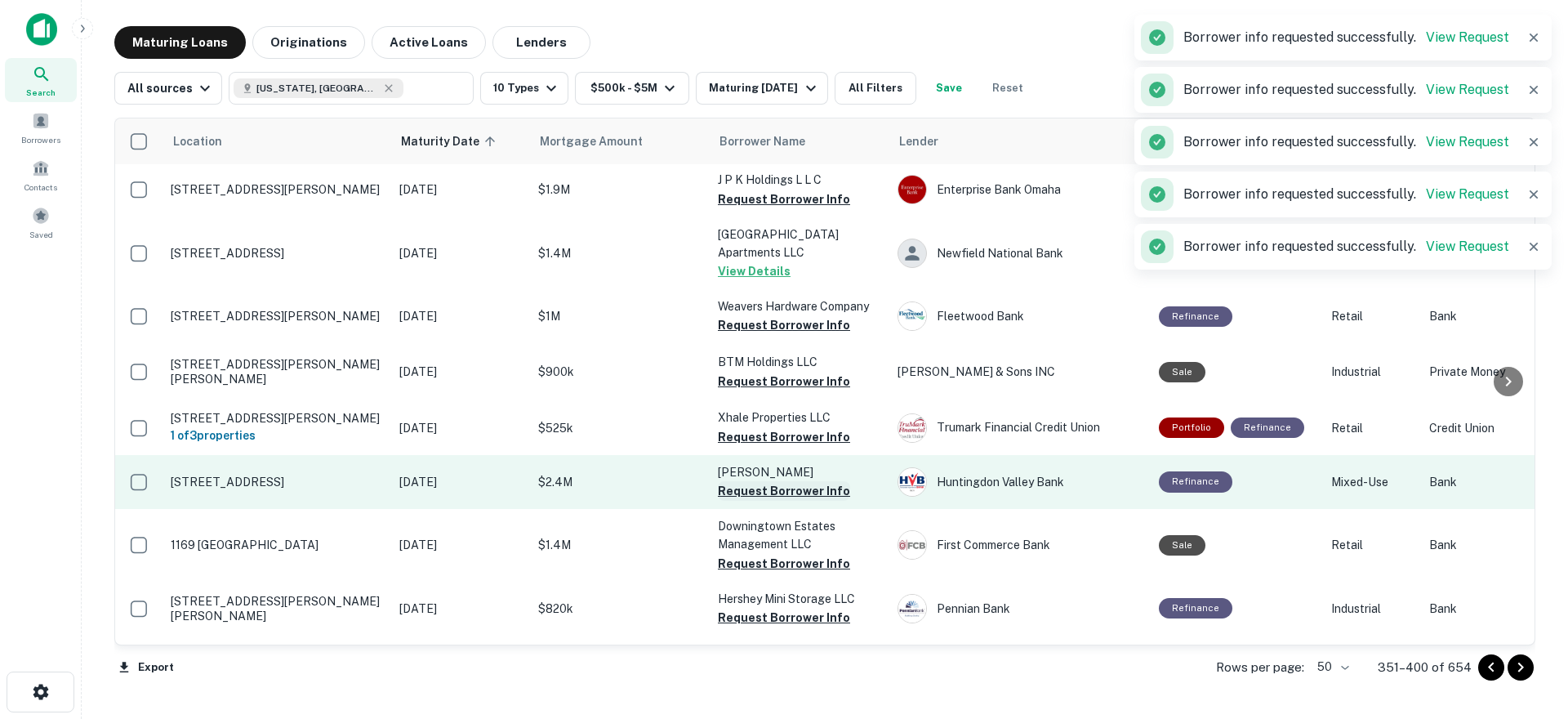
scroll to position [408, 0]
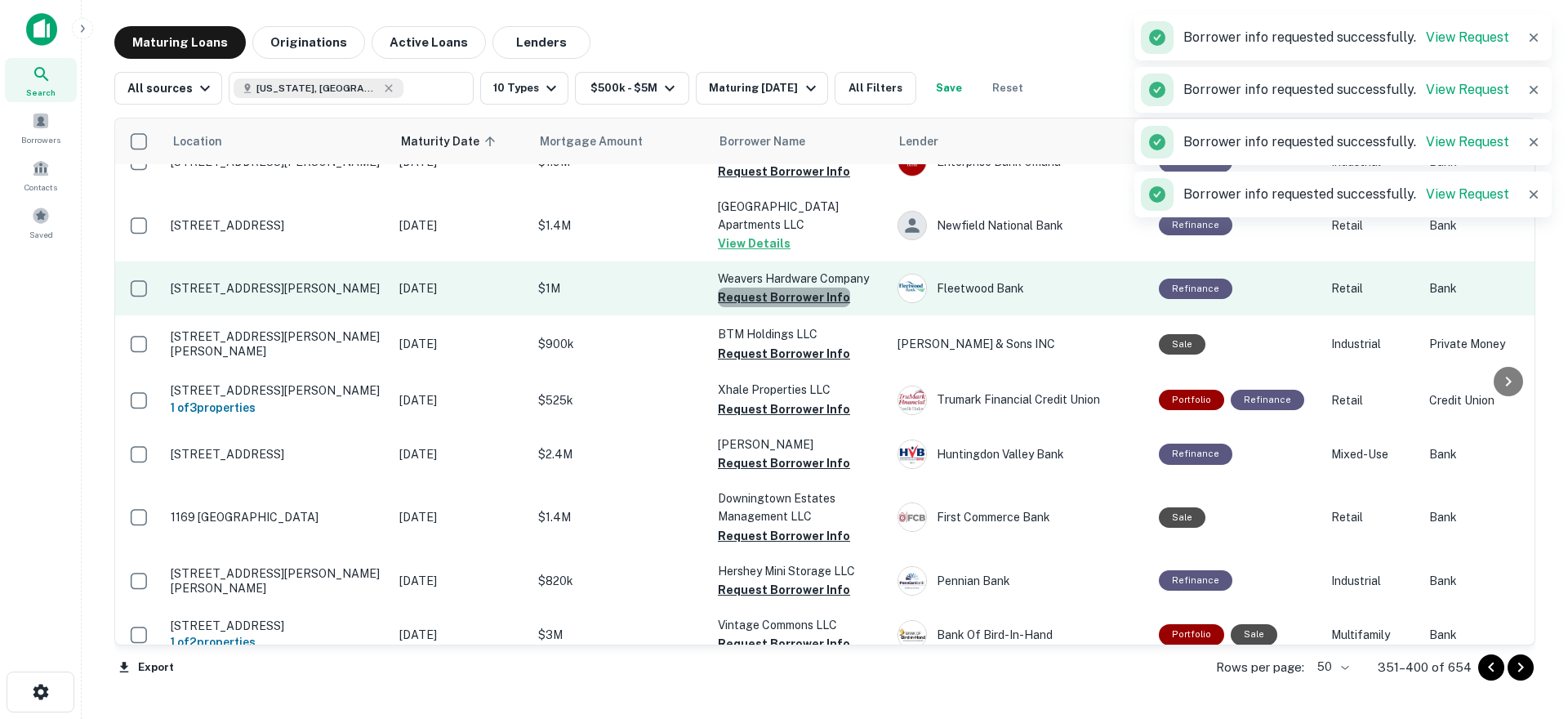
click at [797, 288] on button "Request Borrower Info" at bounding box center [784, 297] width 133 height 20
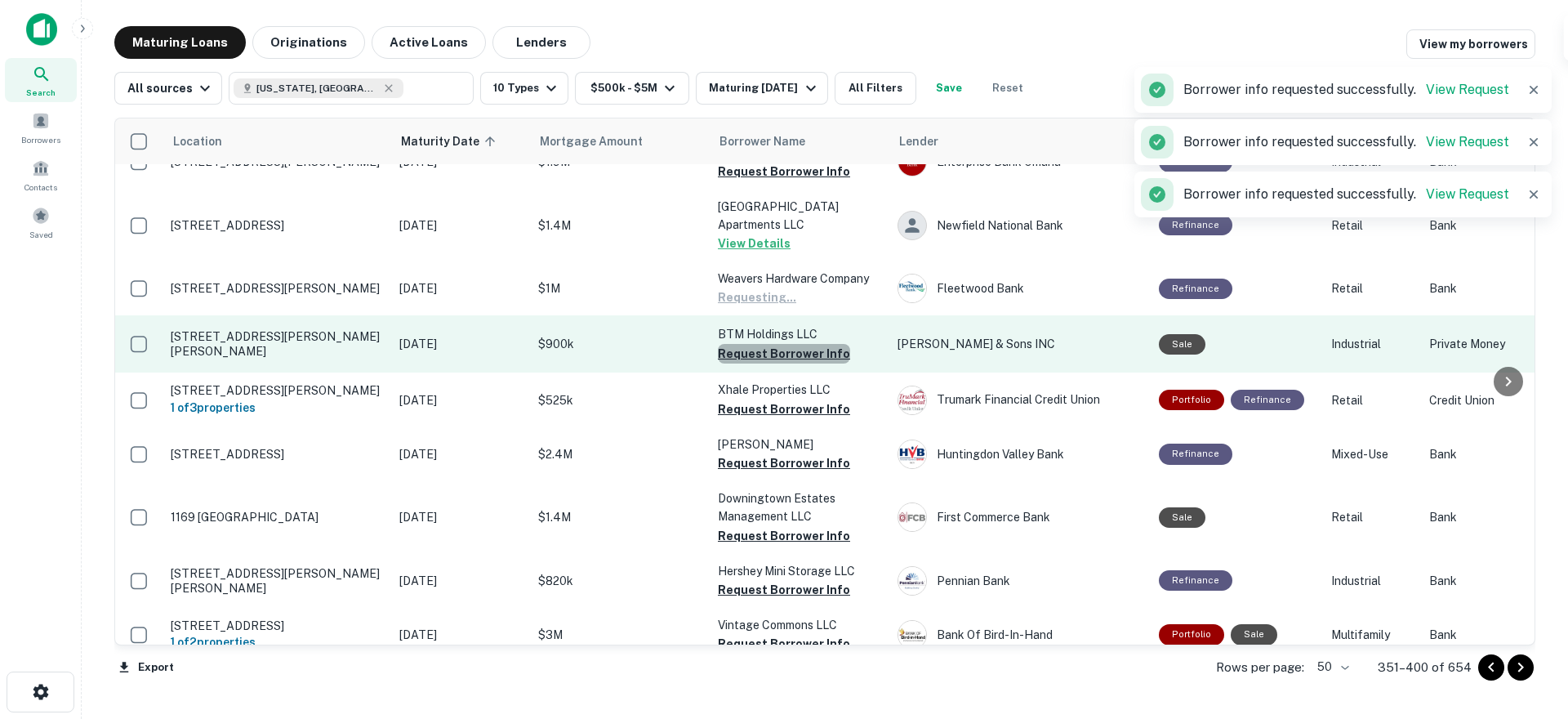
click at [785, 344] on button "Request Borrower Info" at bounding box center [784, 353] width 133 height 20
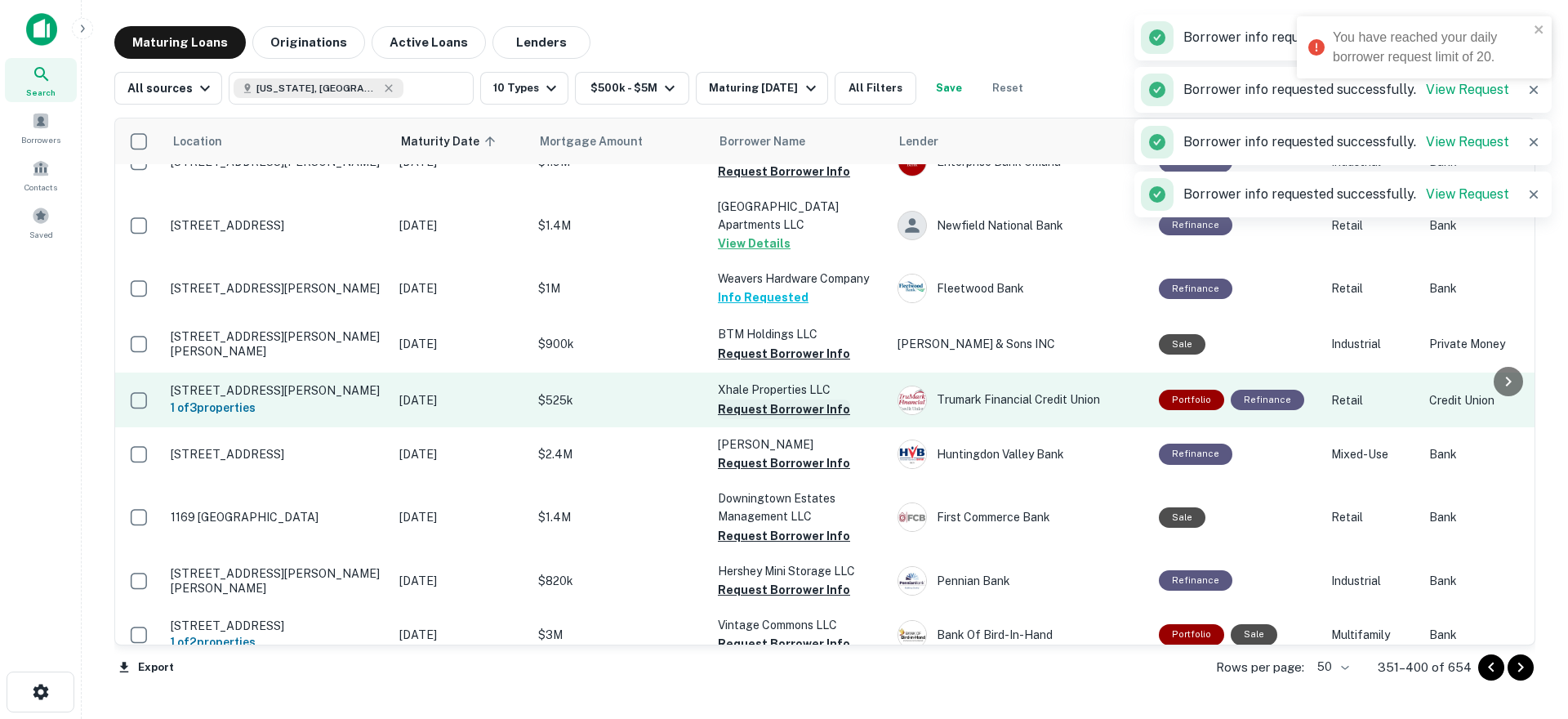
click at [766, 400] on button "Request Borrower Info" at bounding box center [784, 409] width 133 height 20
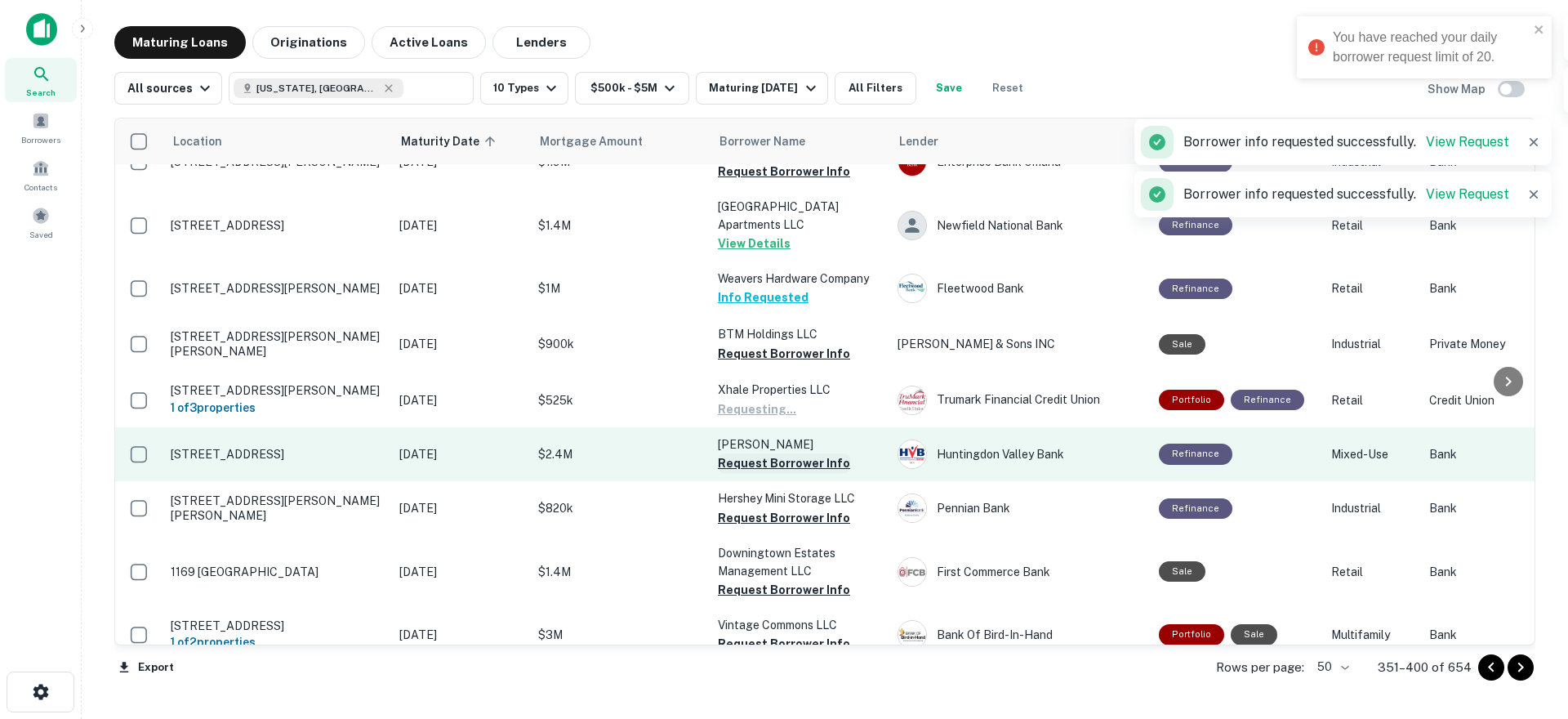
click at [762, 454] on button "Request Borrower Info" at bounding box center [784, 463] width 133 height 20
